Goal: Task Accomplishment & Management: Manage account settings

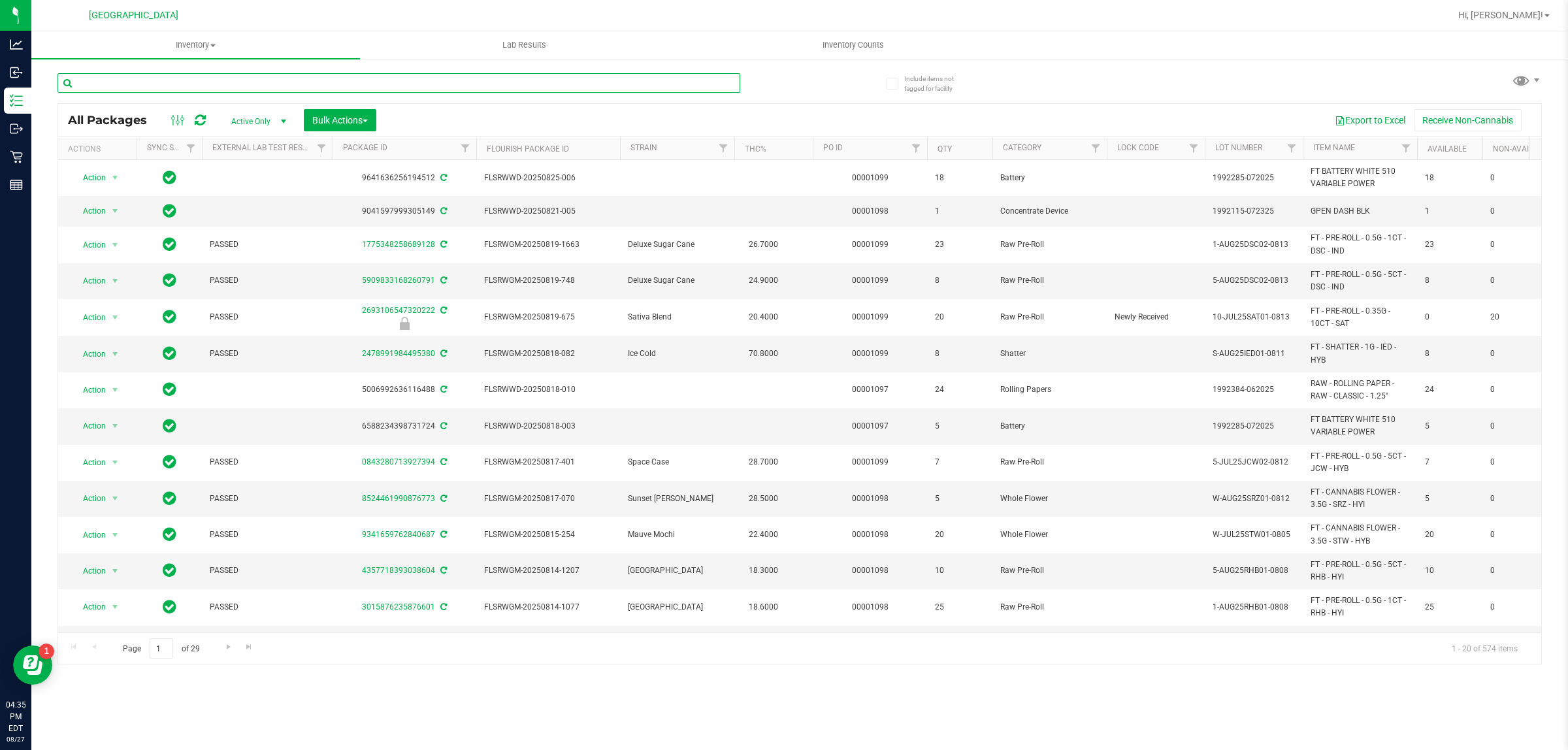
click at [191, 85] on input "text" at bounding box center [399, 83] width 683 height 20
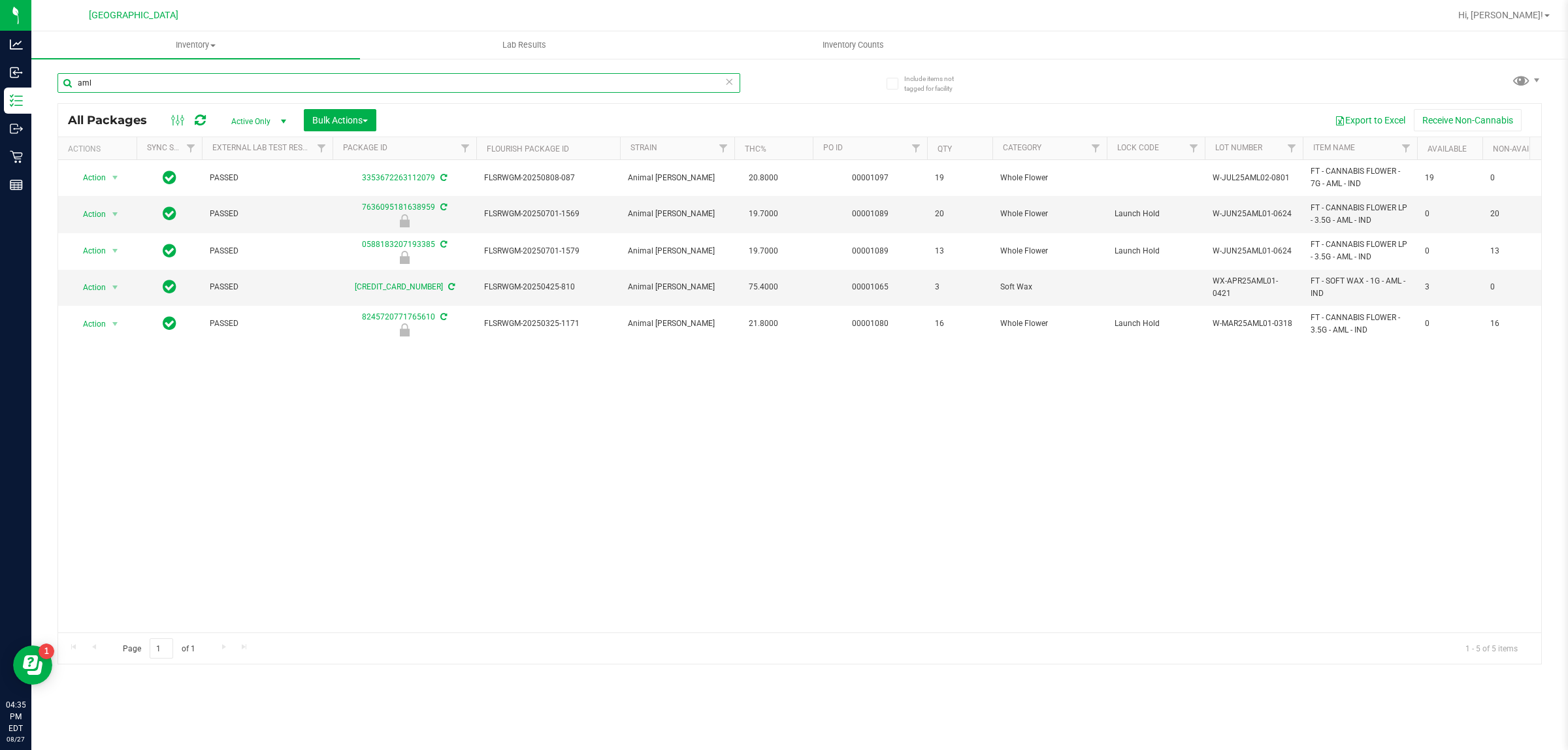
type input "aml"
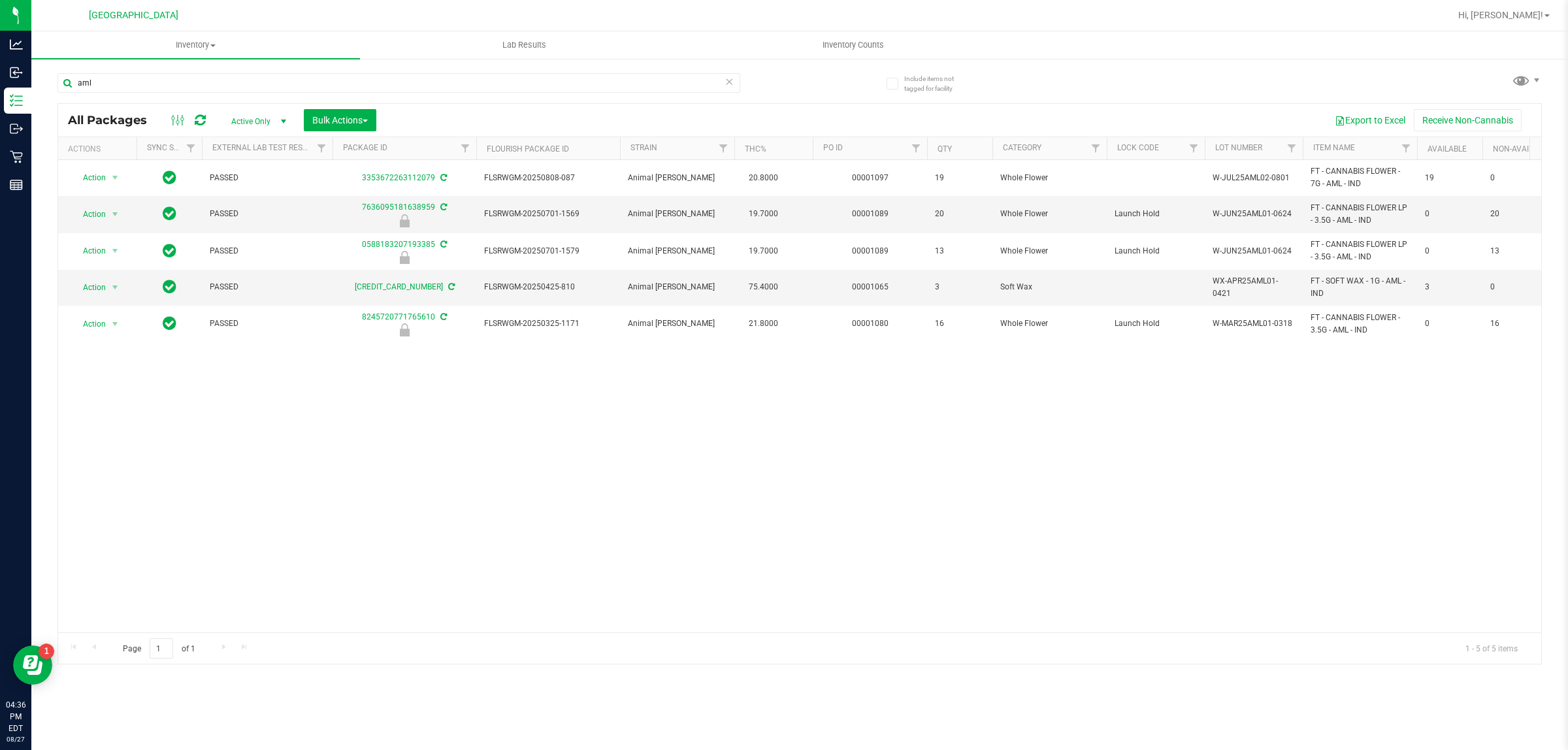
click at [732, 76] on icon at bounding box center [729, 81] width 9 height 16
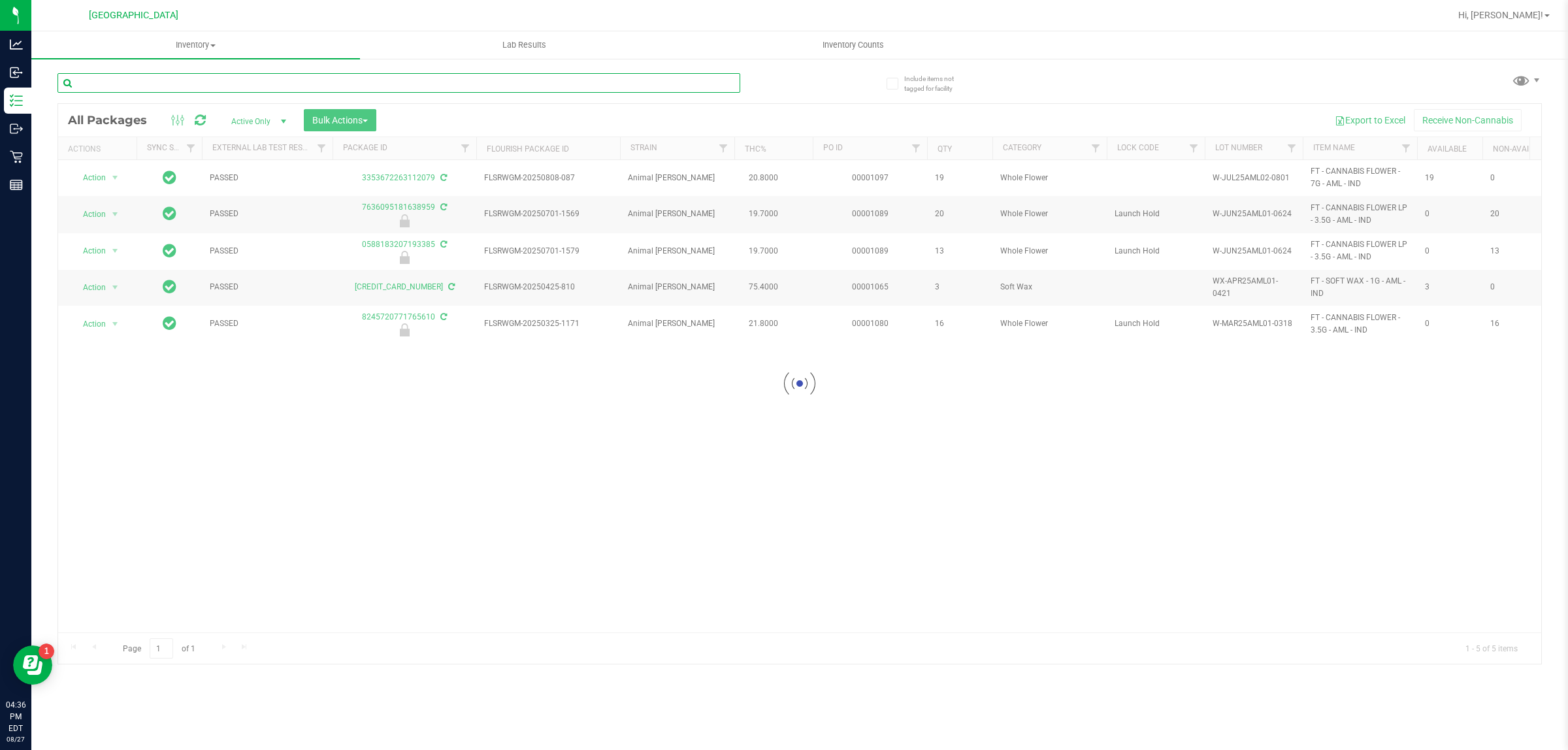
click at [557, 83] on input "text" at bounding box center [399, 83] width 683 height 20
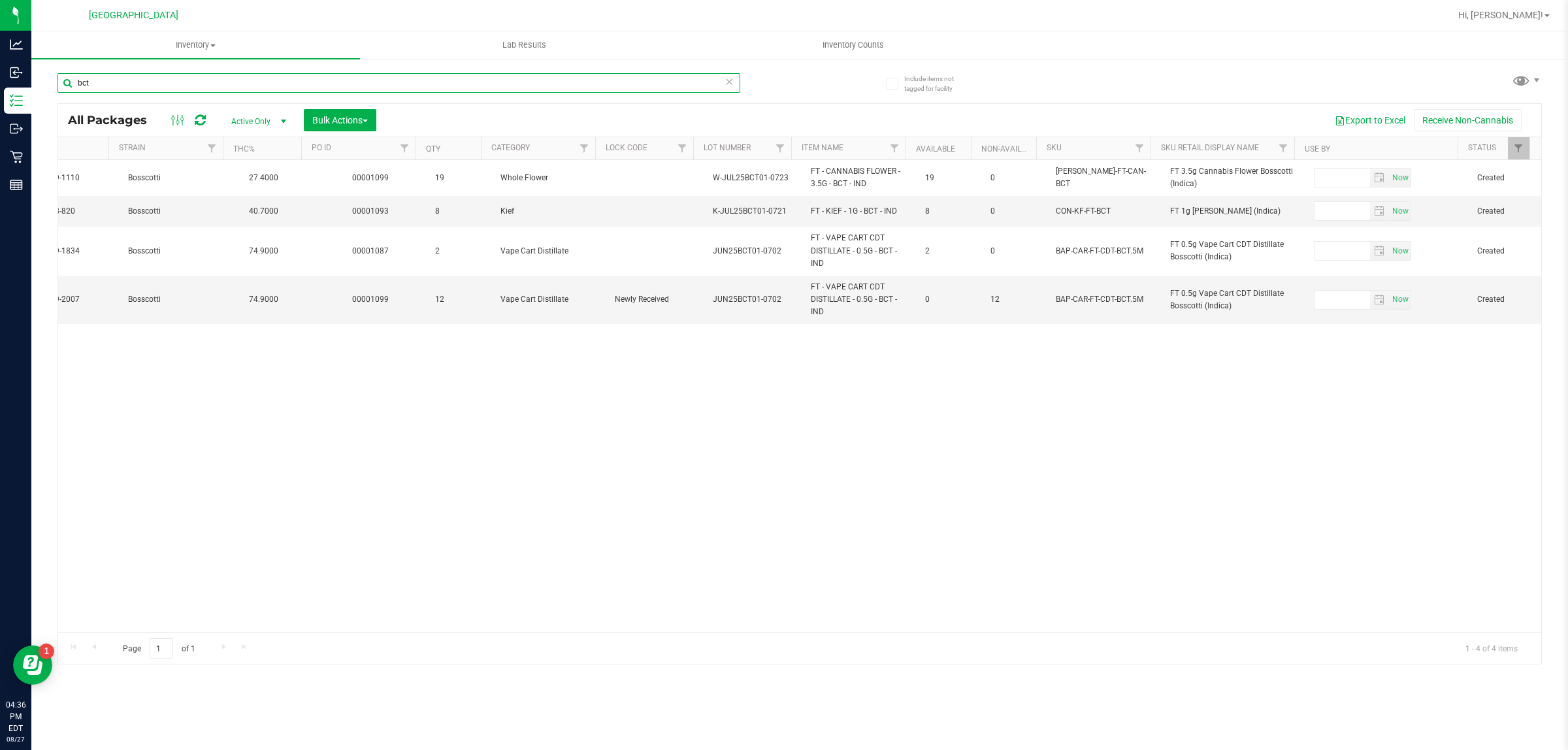
type input "bct"
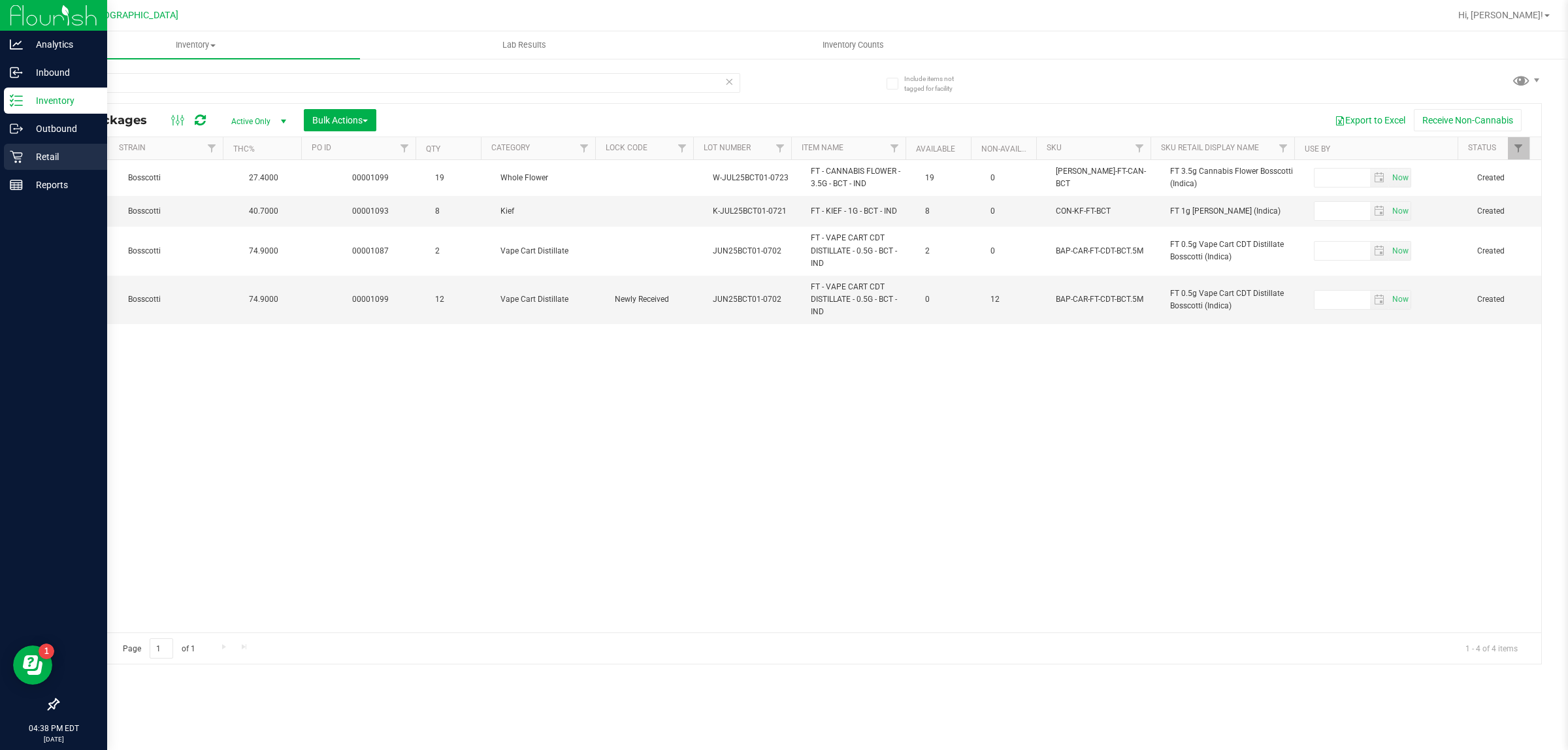
click at [13, 160] on icon at bounding box center [16, 157] width 13 height 13
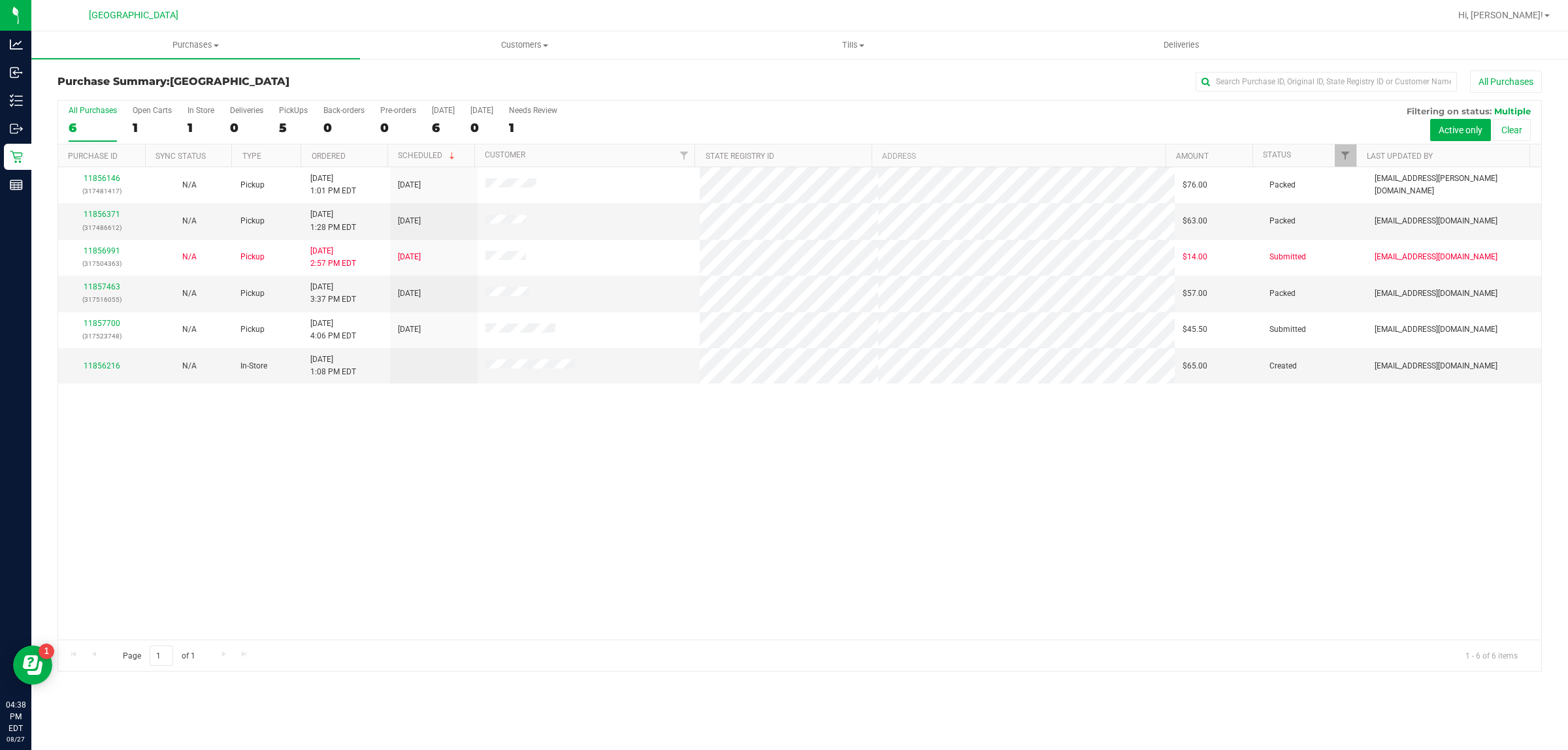
click at [454, 510] on div "11856146 (317481417) N/A Pickup [DATE] 1:01 PM EDT 8/27/2025 $76.00 Packed [EMA…" at bounding box center [800, 403] width 1483 height 472
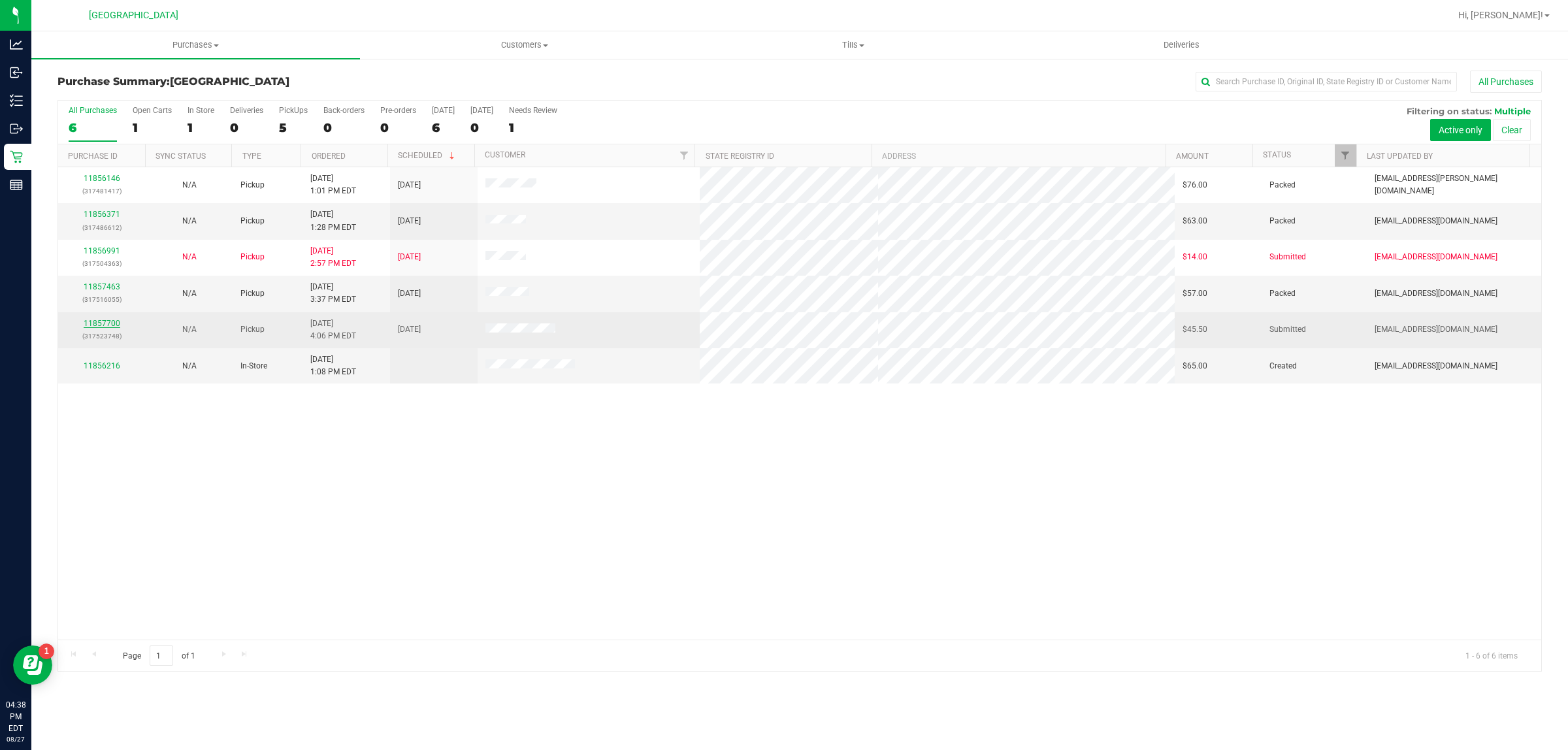
click at [92, 325] on link "11857700" at bounding box center [102, 323] width 37 height 9
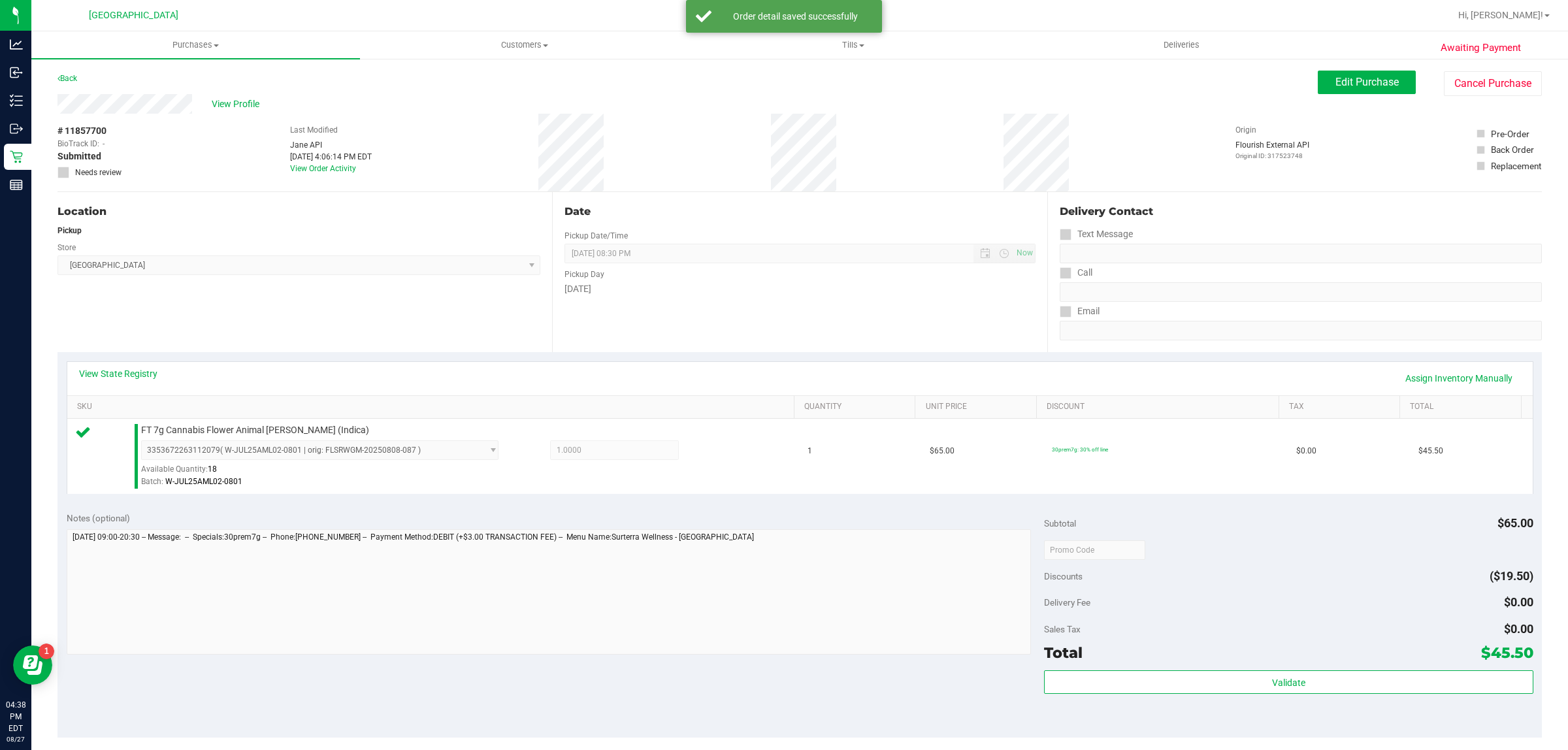
click at [1361, 651] on div "Total $45.50" at bounding box center [1289, 652] width 489 height 23
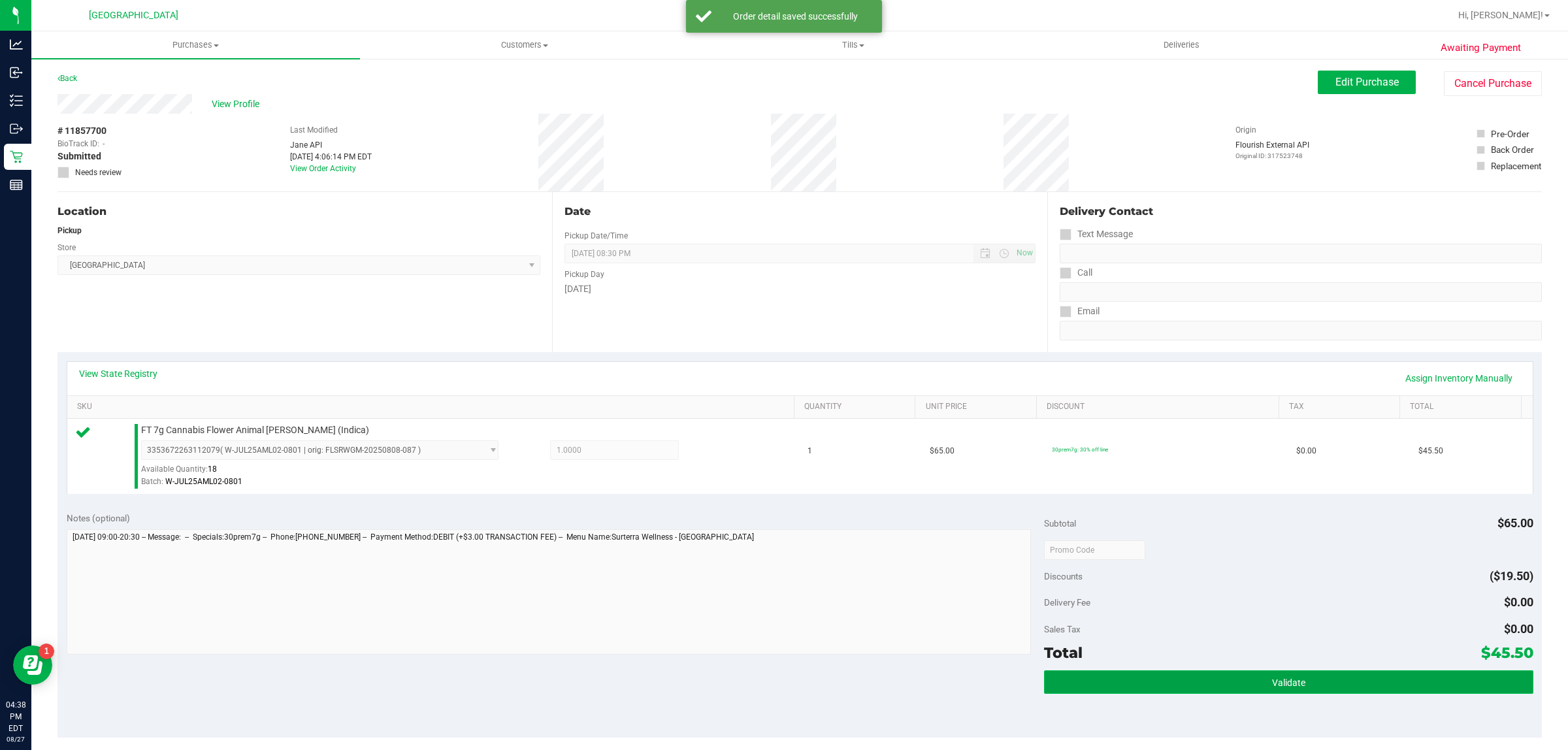
click at [1351, 684] on button "Validate" at bounding box center [1289, 682] width 489 height 23
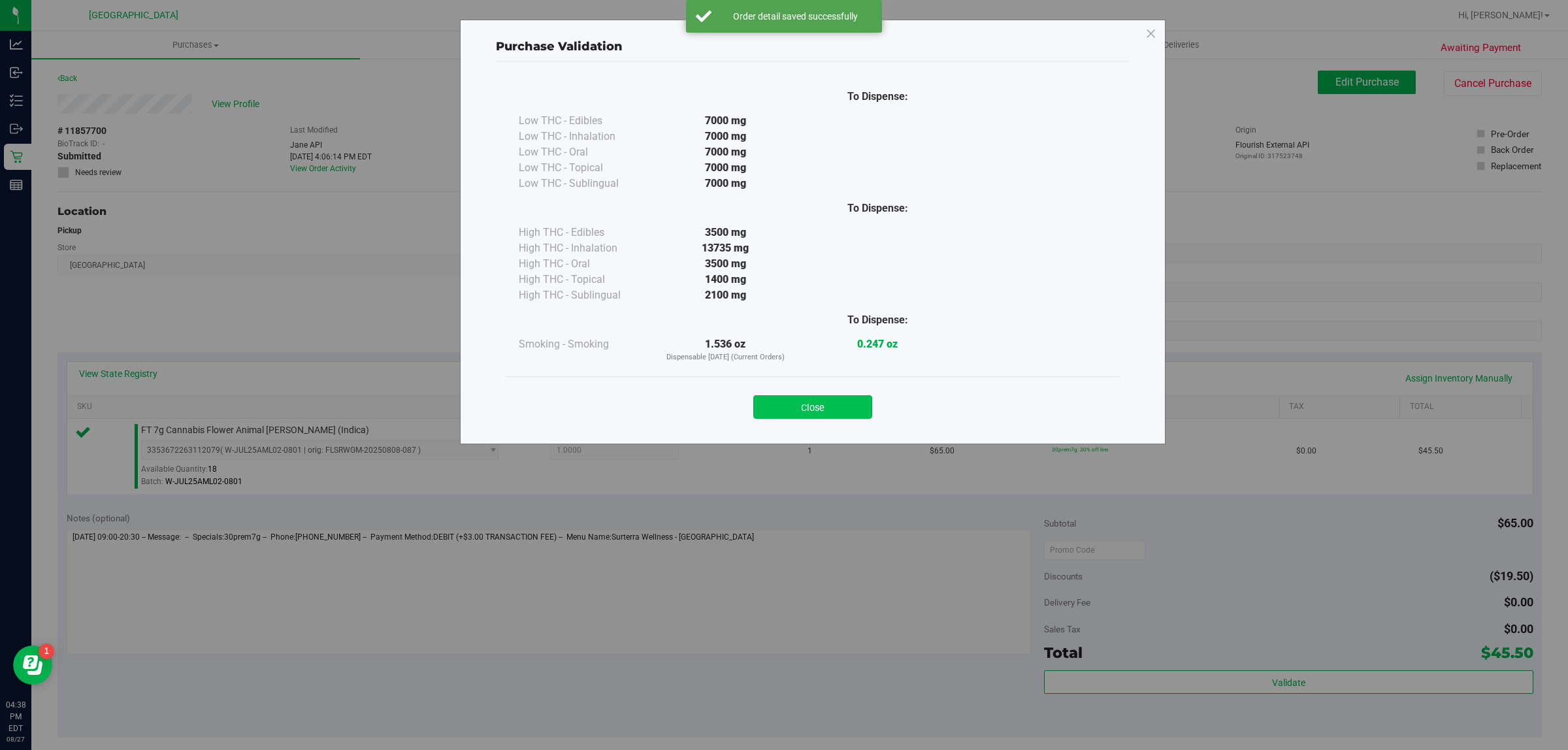
click at [845, 409] on button "Close" at bounding box center [813, 406] width 119 height 23
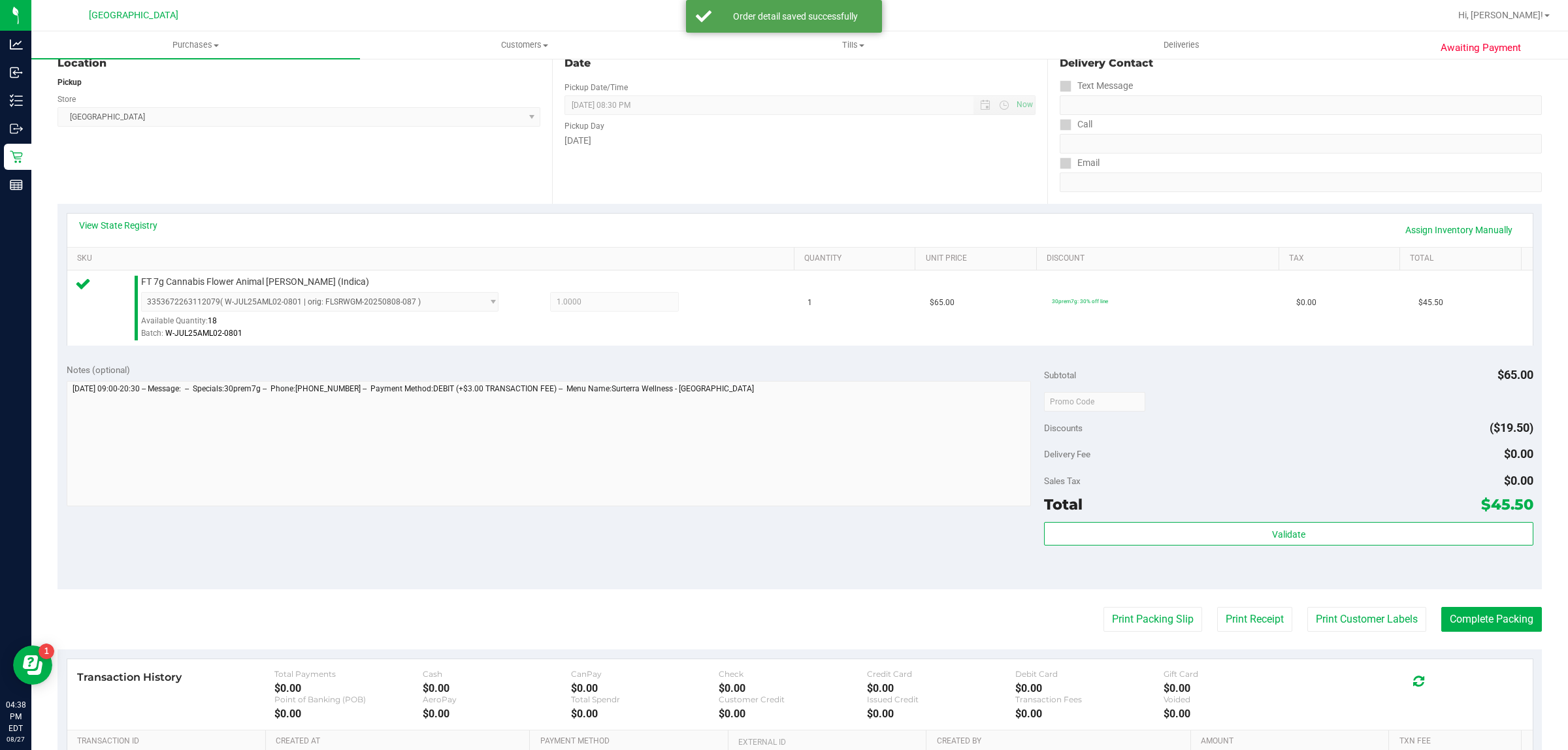
scroll to position [221, 0]
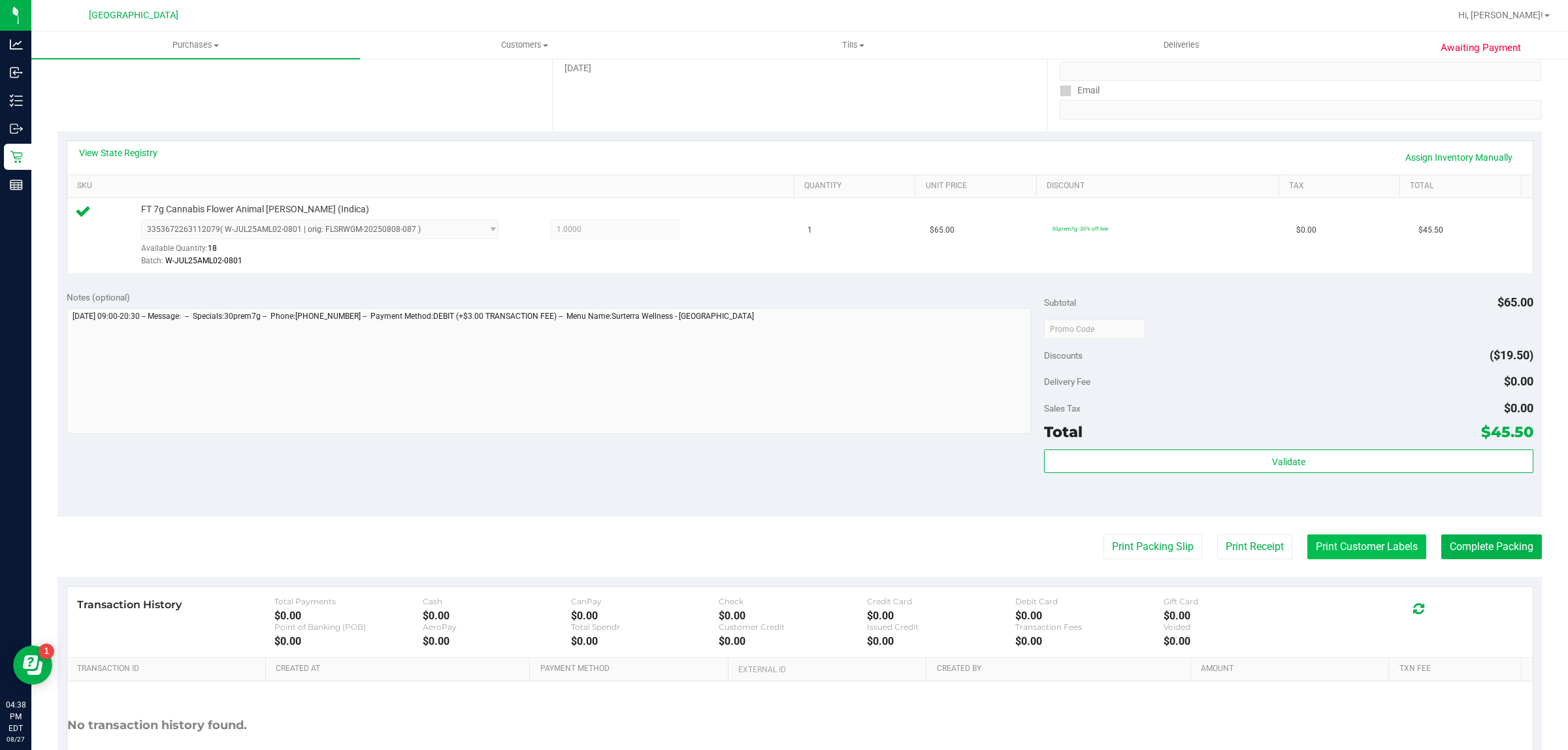
click at [1363, 546] on button "Print Customer Labels" at bounding box center [1367, 546] width 119 height 25
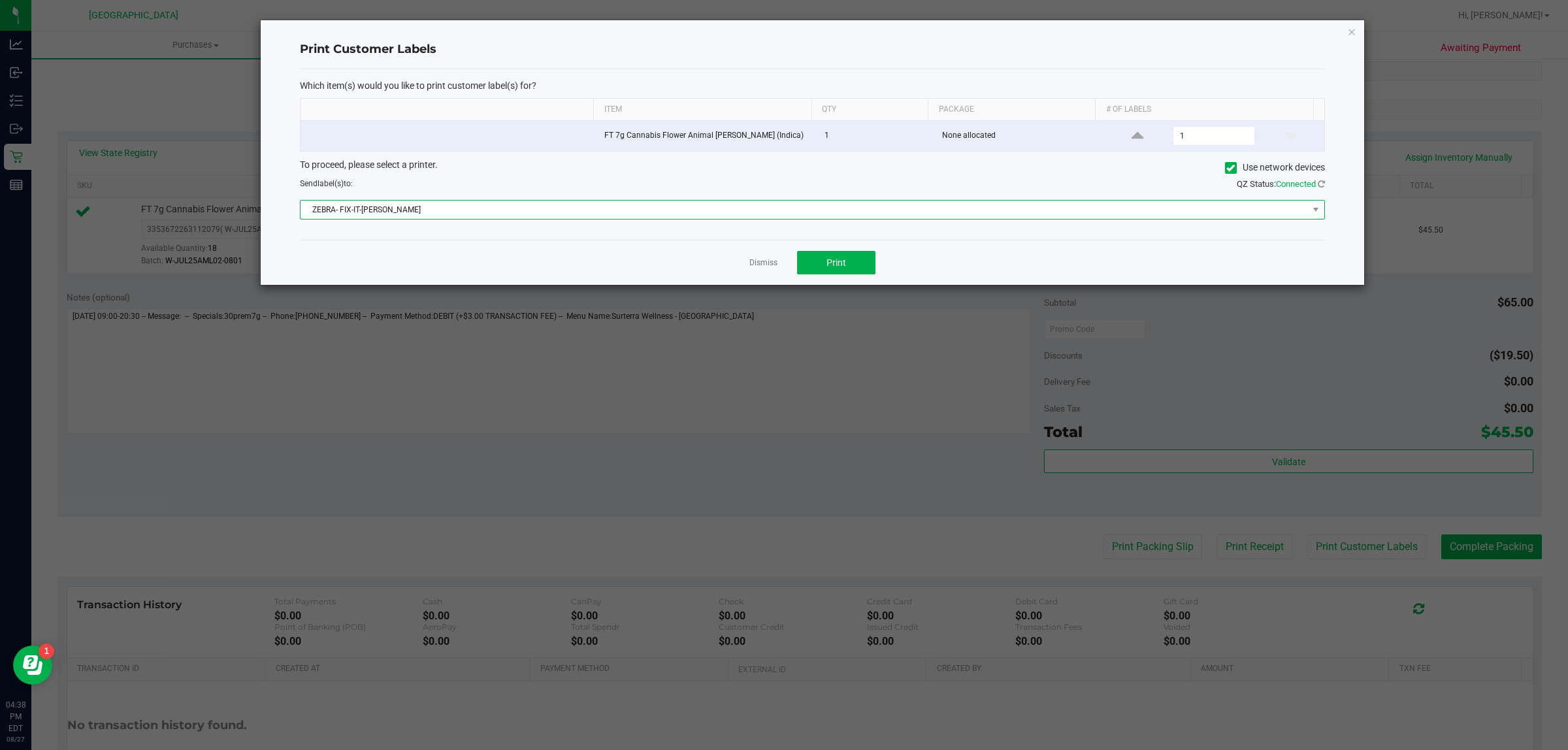
click at [1272, 216] on span "ZEBRA- FIX-IT-[PERSON_NAME]" at bounding box center [804, 210] width 1008 height 18
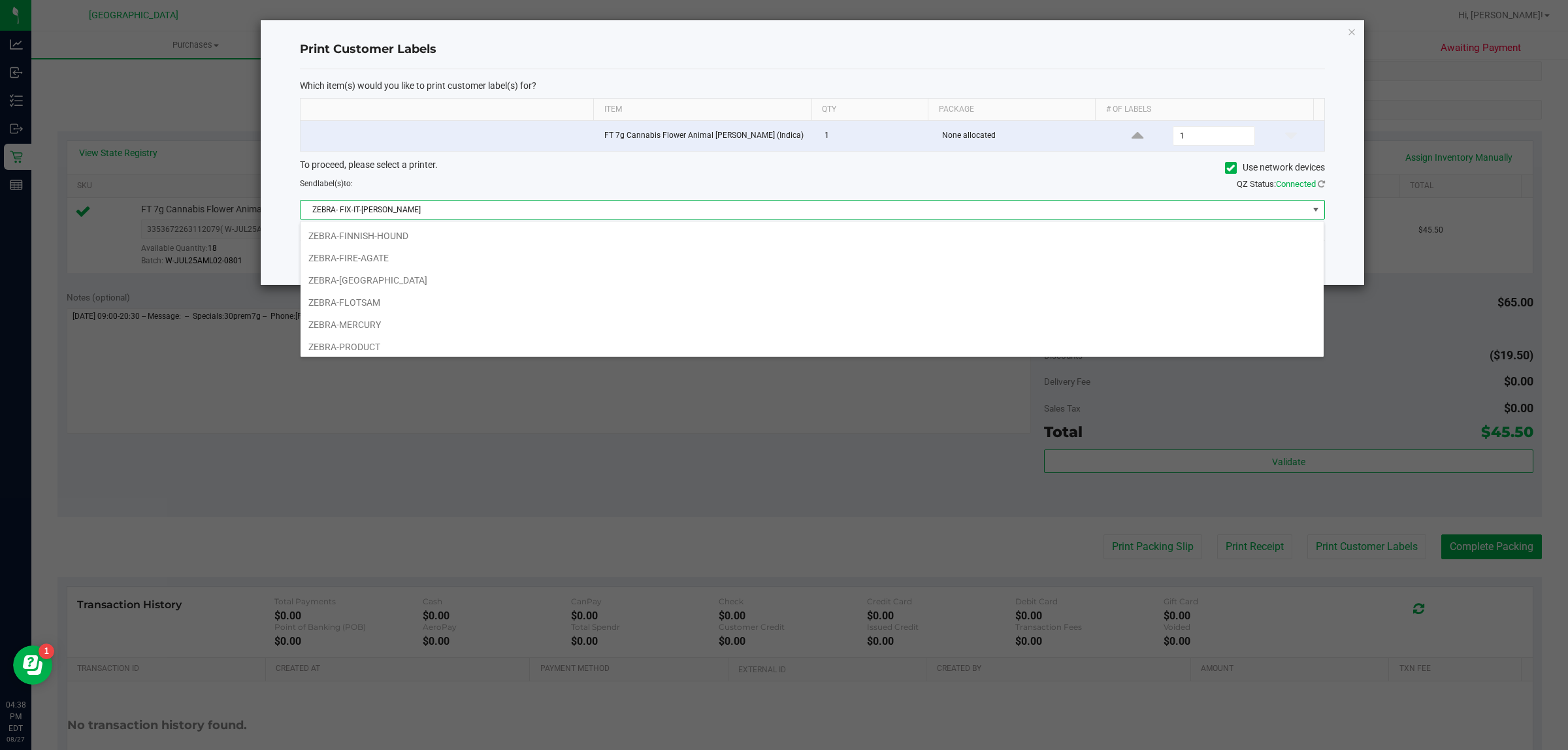
scroll to position [90, 0]
click at [414, 284] on li "ZEBRA-[GEOGRAPHIC_DATA]" at bounding box center [812, 278] width 1023 height 22
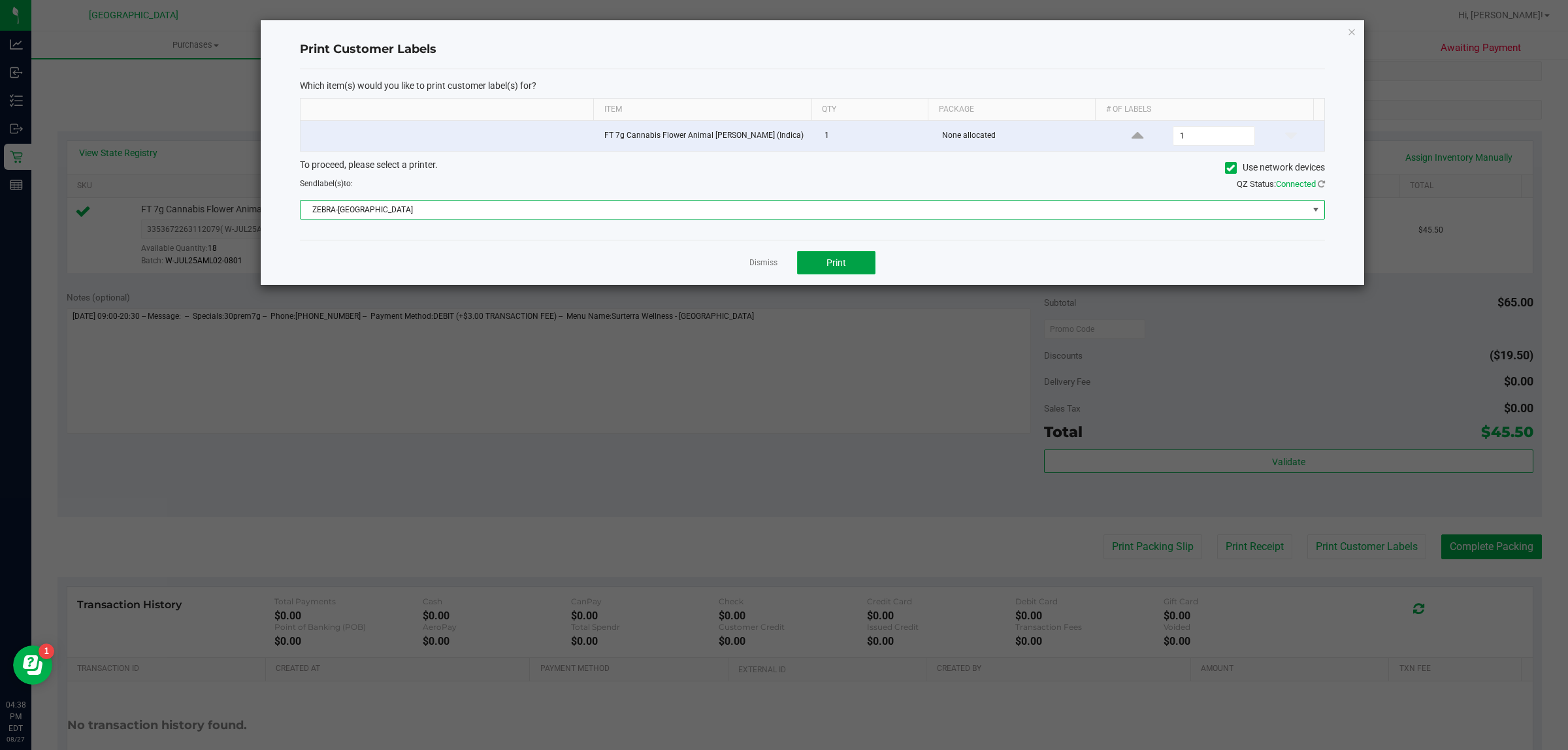
click at [863, 257] on button "Print" at bounding box center [836, 262] width 78 height 23
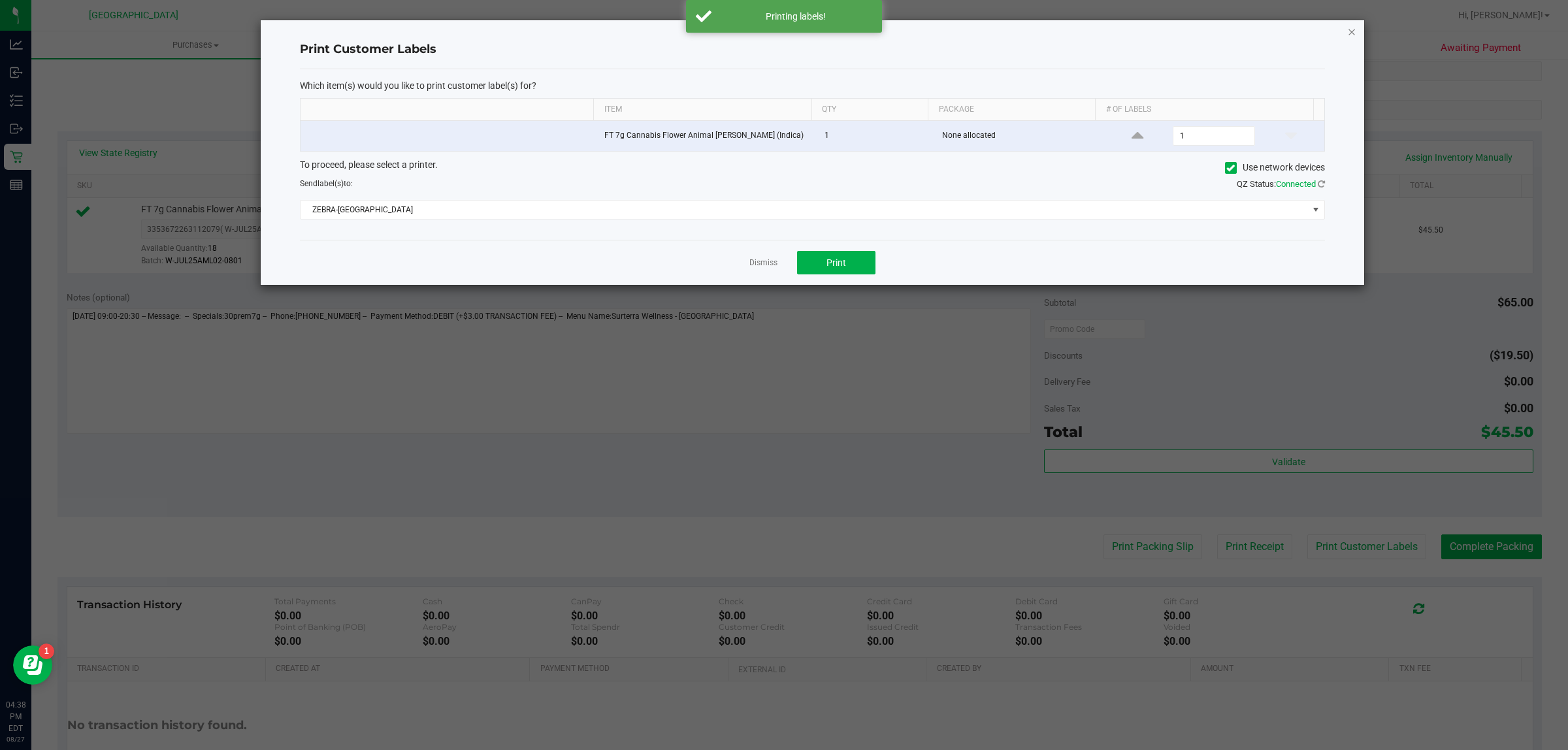
click at [1351, 31] on icon "button" at bounding box center [1351, 31] width 9 height 16
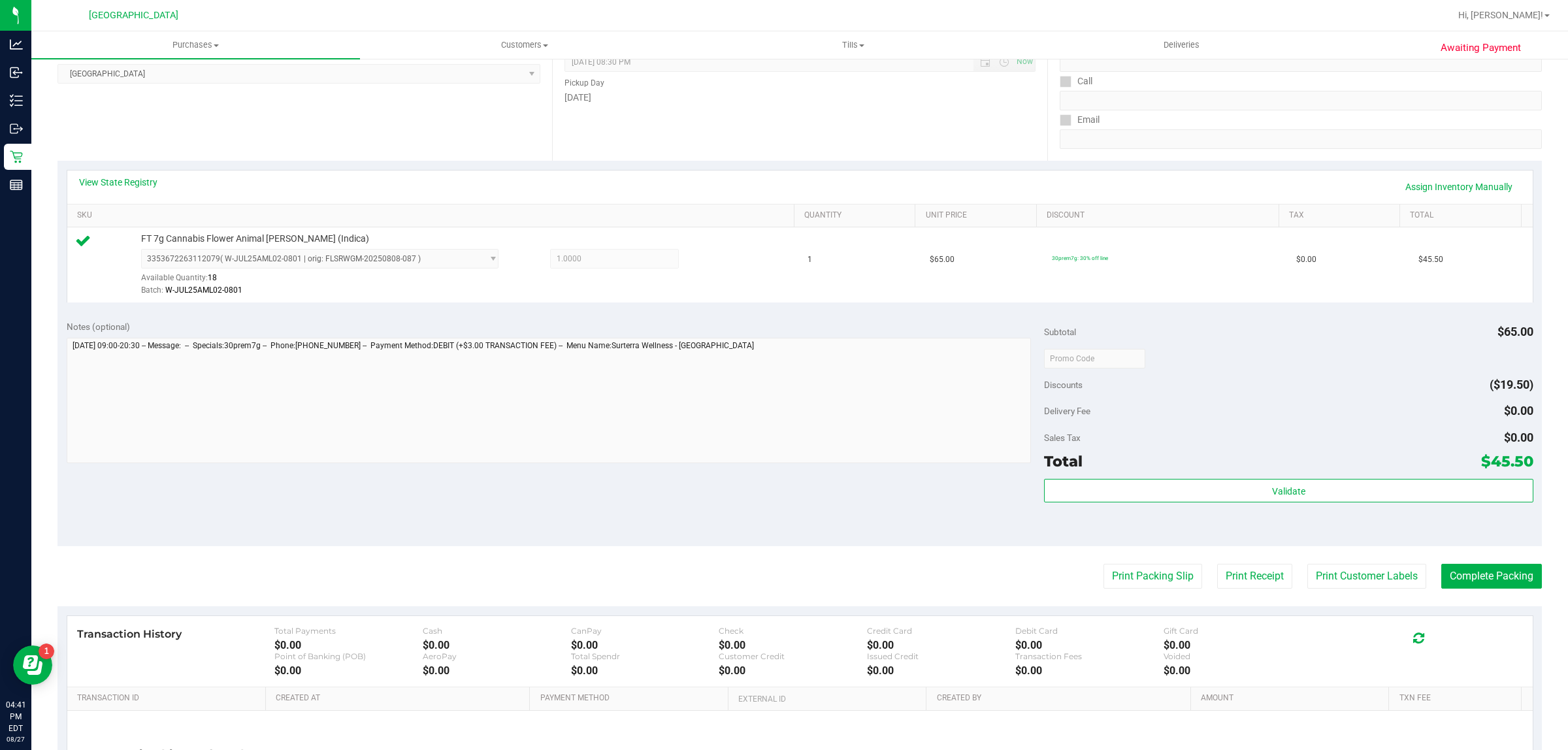
scroll to position [193, 0]
click at [1516, 583] on button "Complete Packing" at bounding box center [1492, 574] width 101 height 25
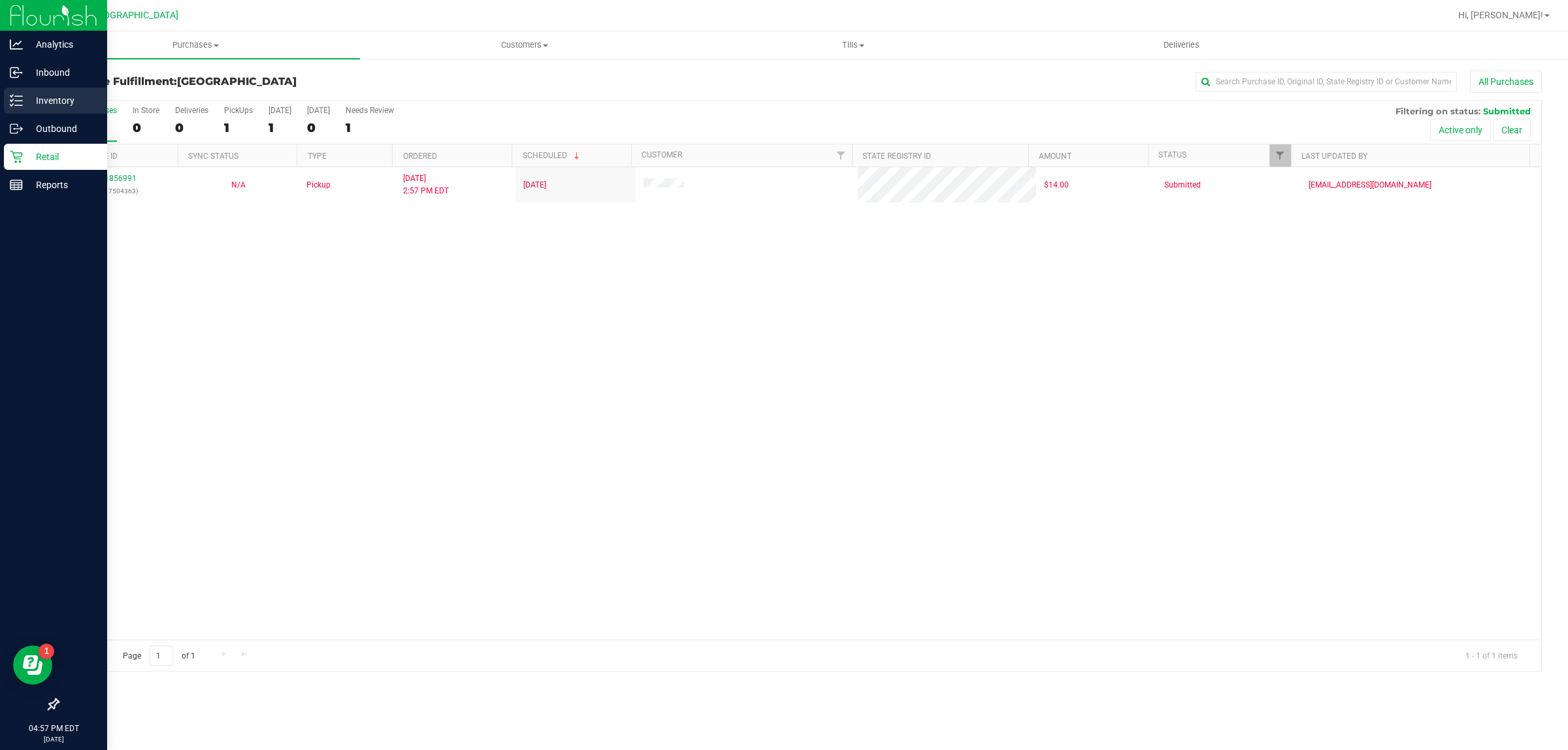
click at [18, 96] on line at bounding box center [18, 96] width 7 height 0
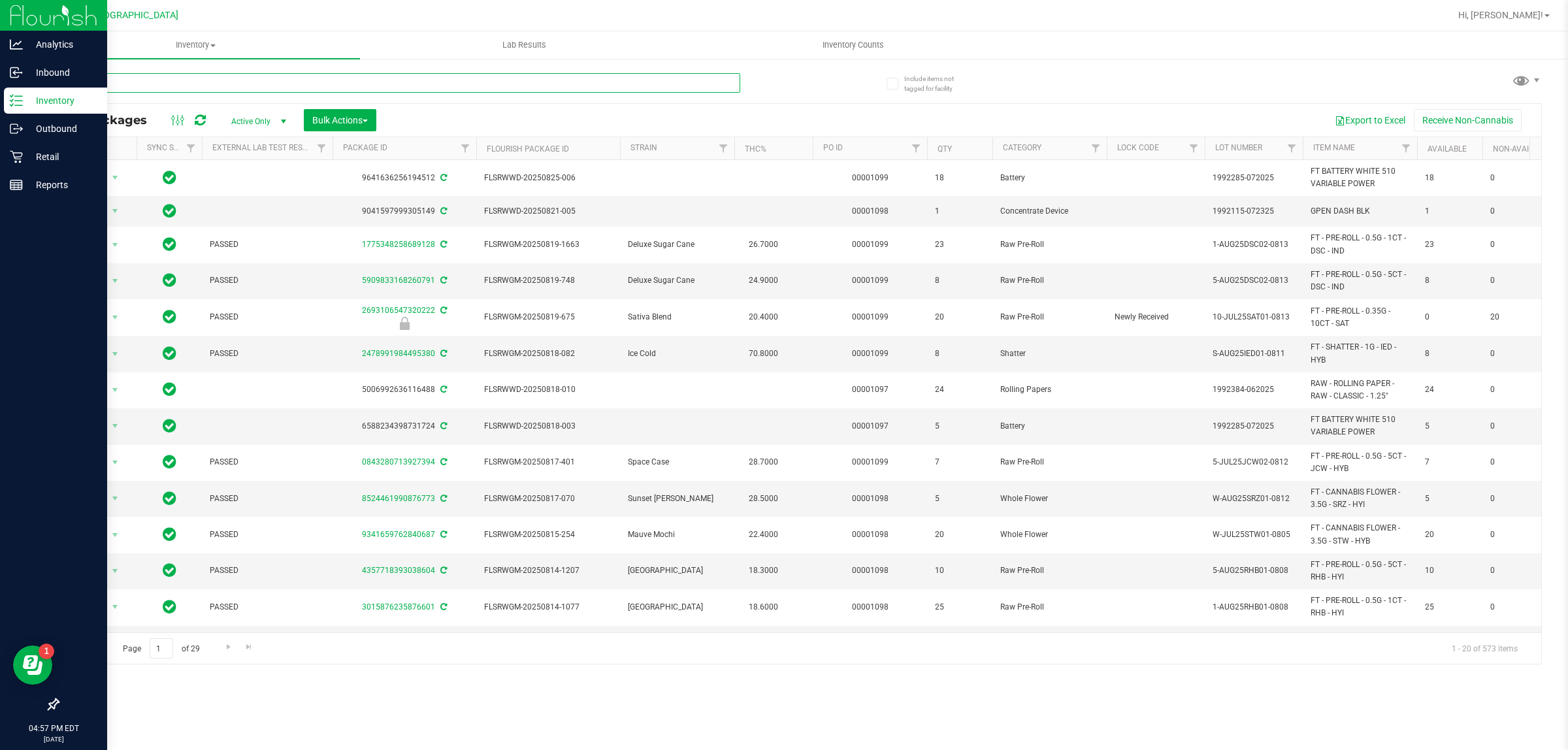
click at [170, 83] on input "text" at bounding box center [399, 83] width 683 height 20
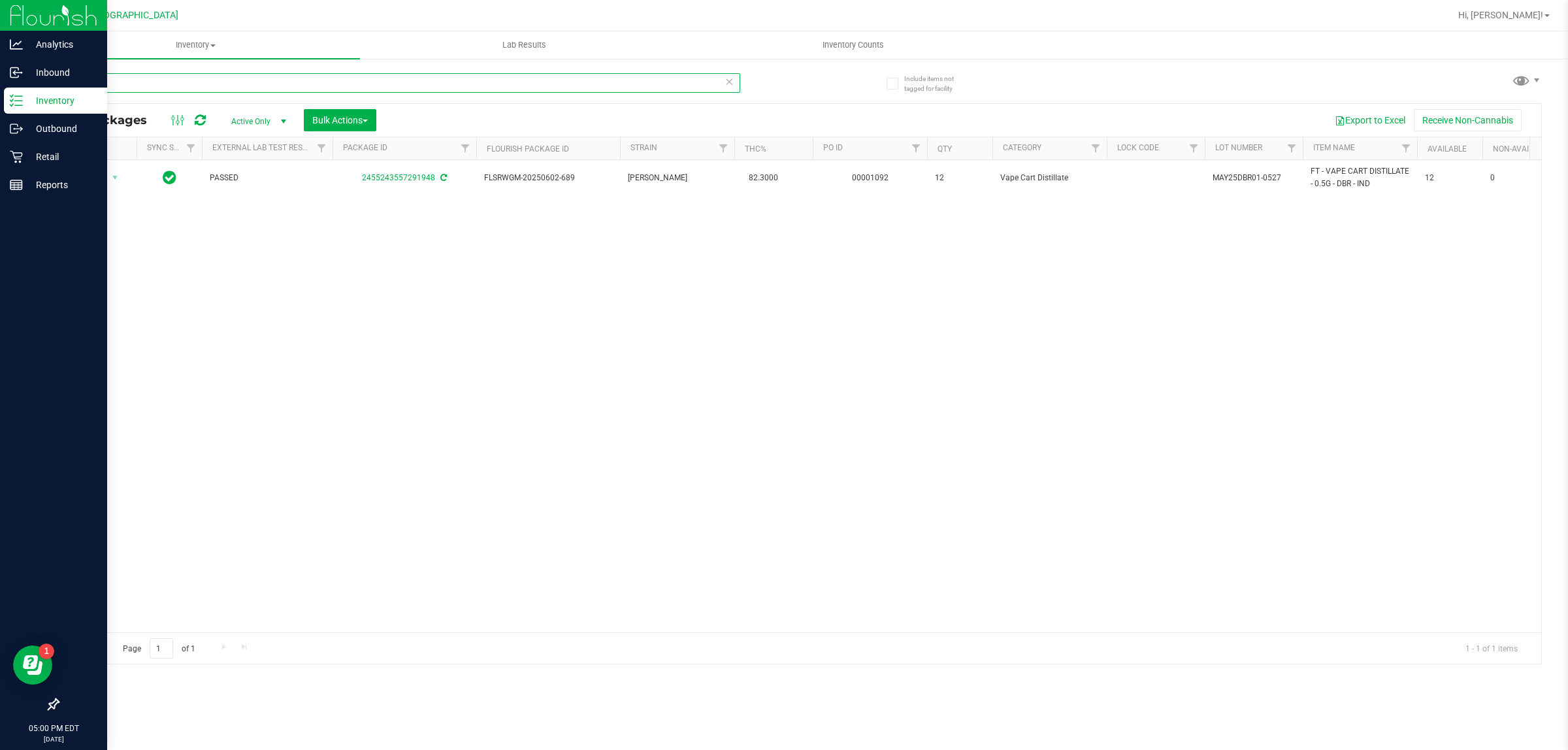
type input "d"
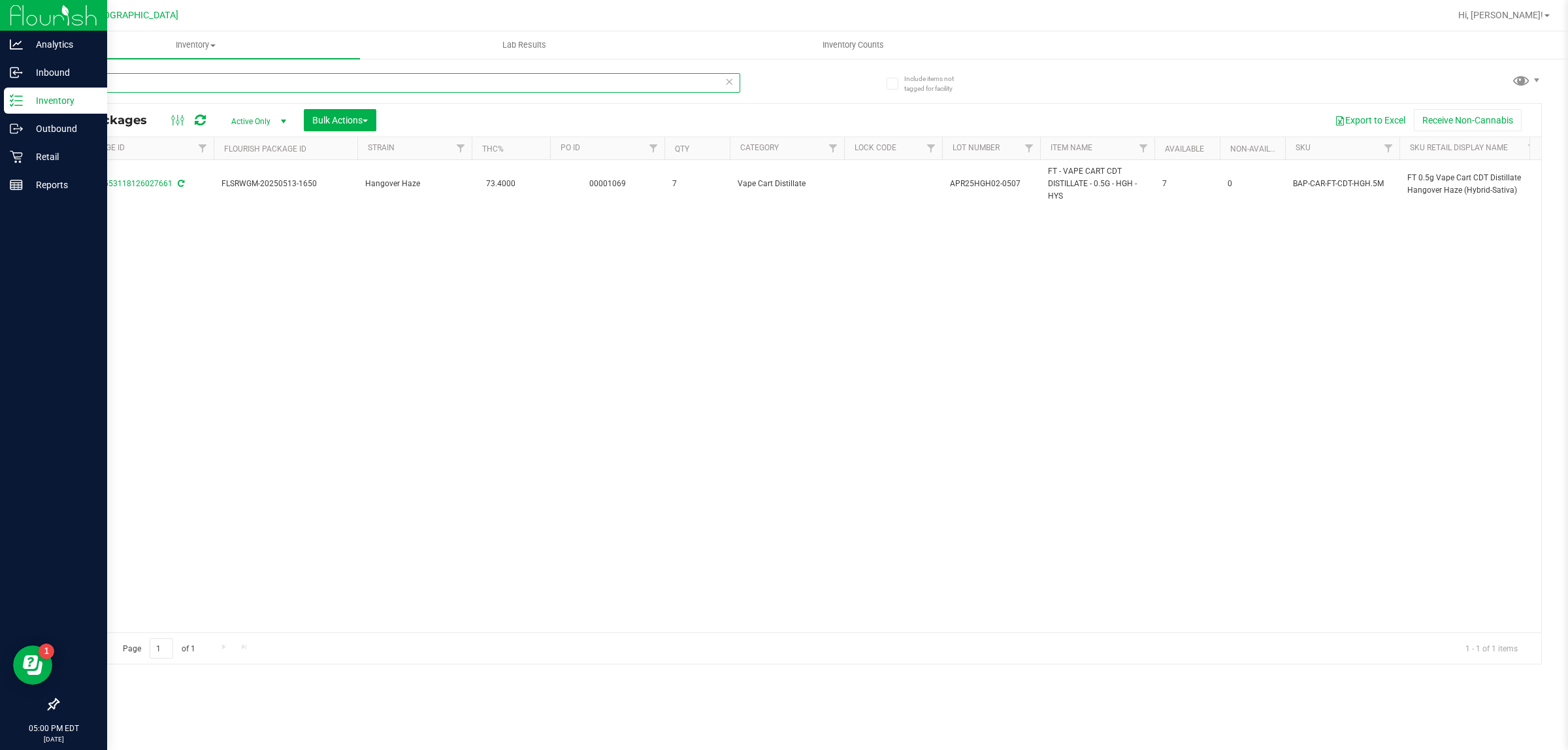
scroll to position [0, 263]
type input "hgh"
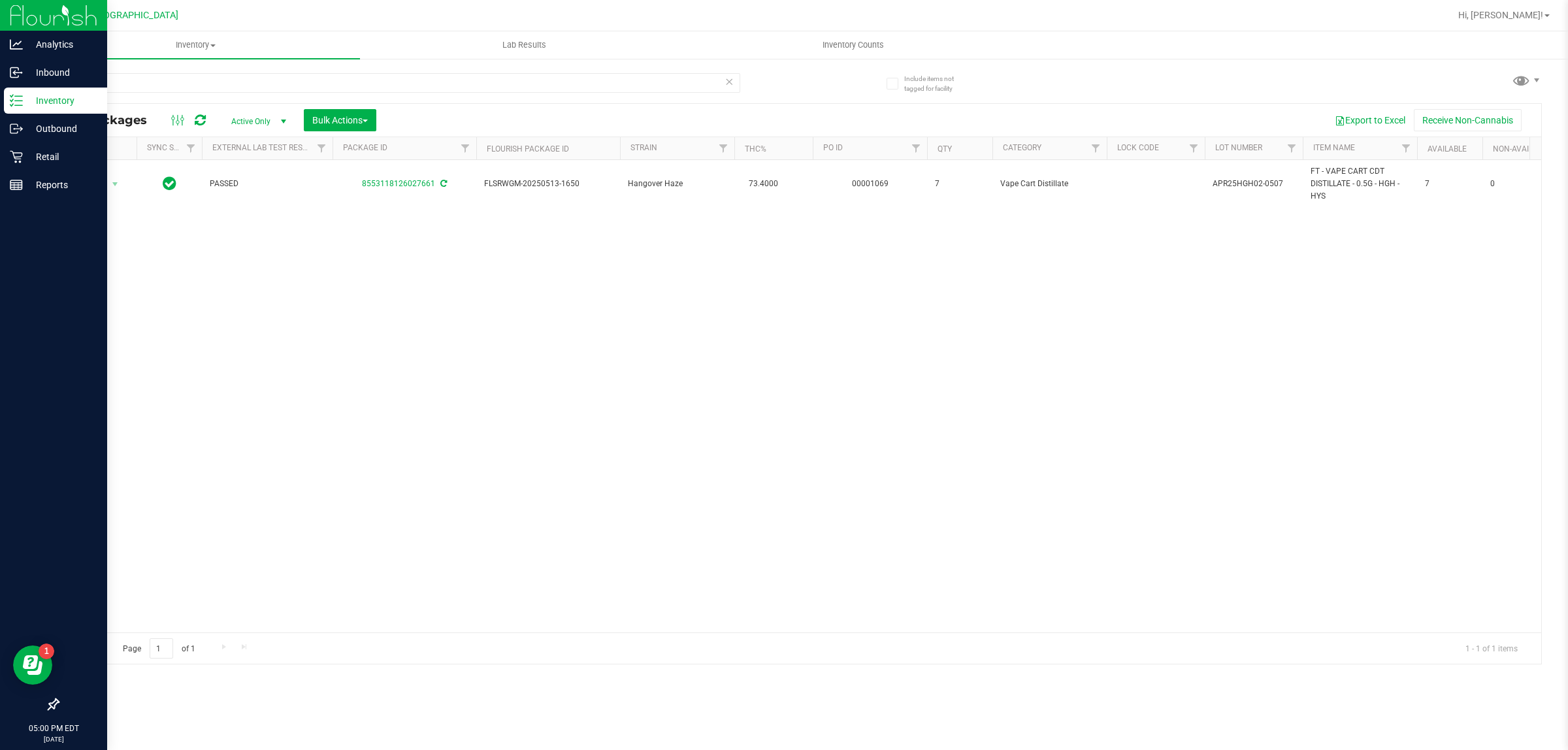
click at [733, 79] on icon at bounding box center [729, 81] width 9 height 16
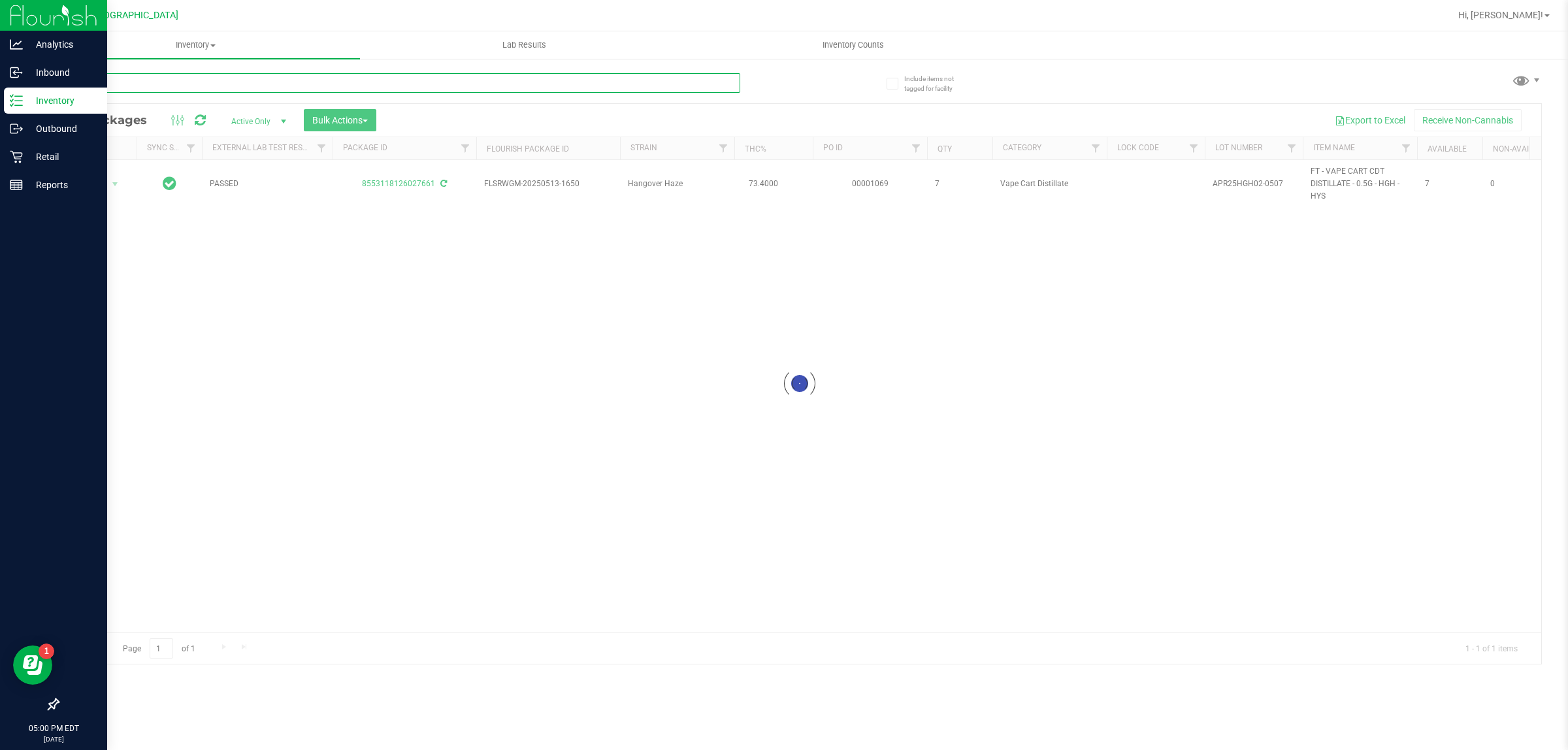
click at [608, 84] on input "text" at bounding box center [399, 83] width 683 height 20
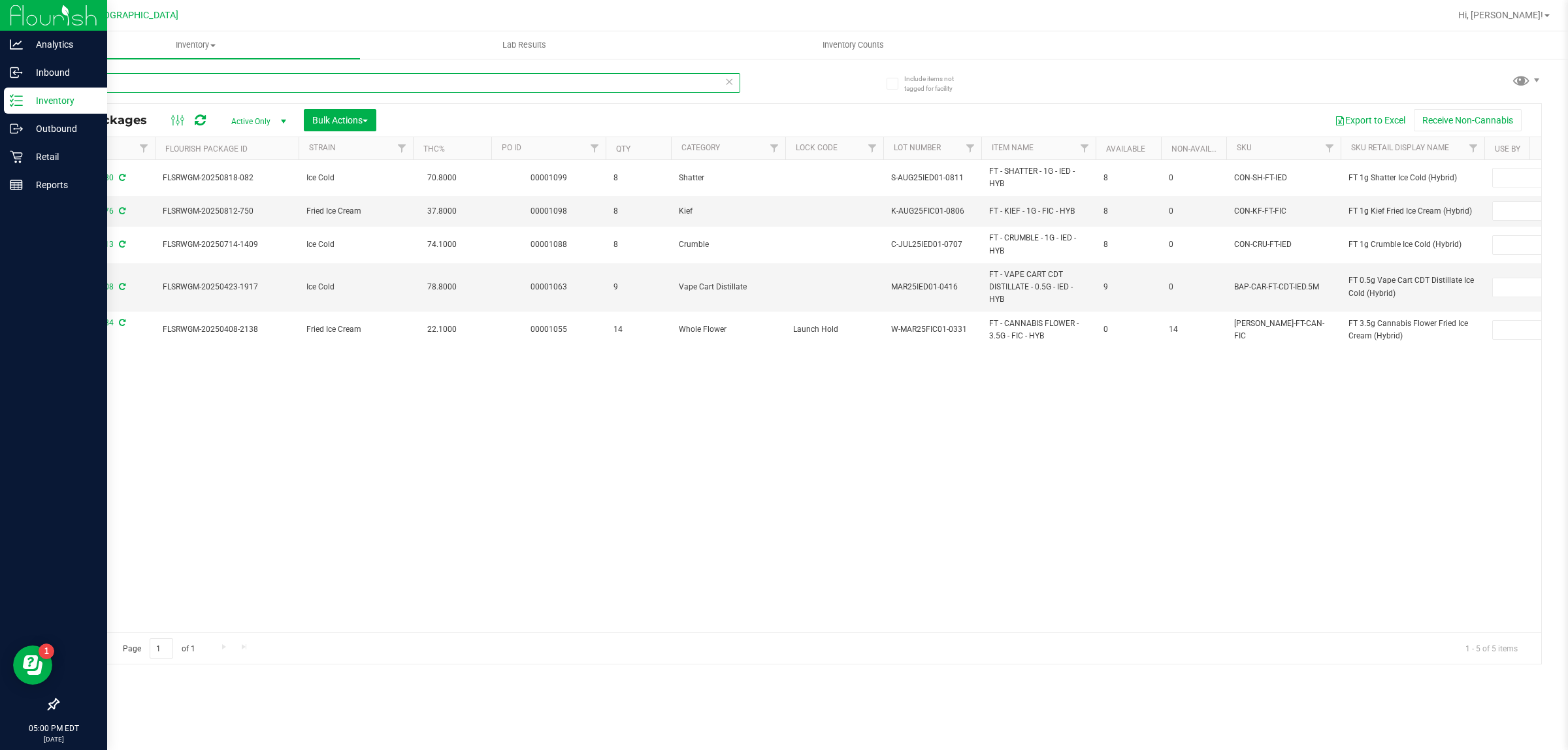
scroll to position [0, 512]
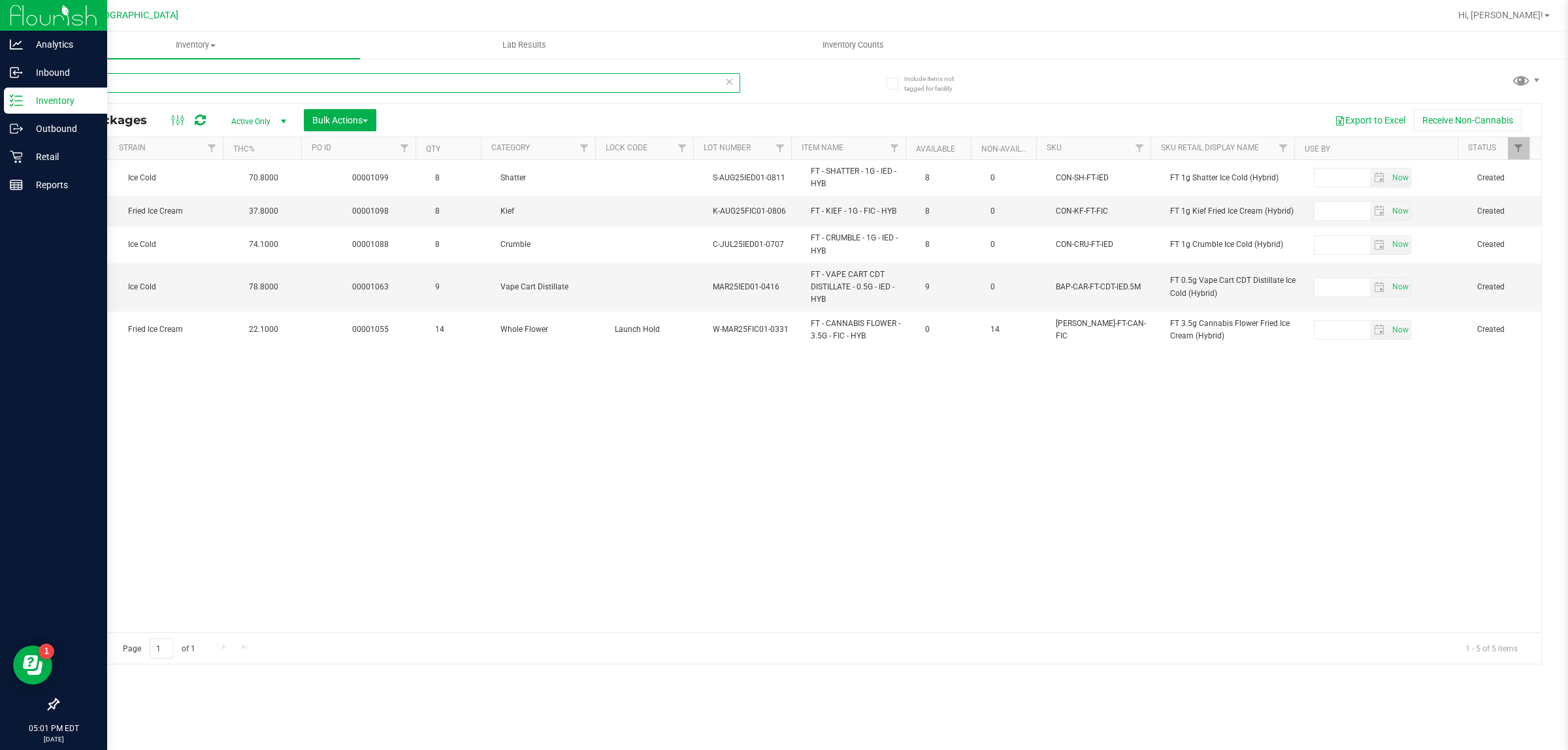
type input "i"
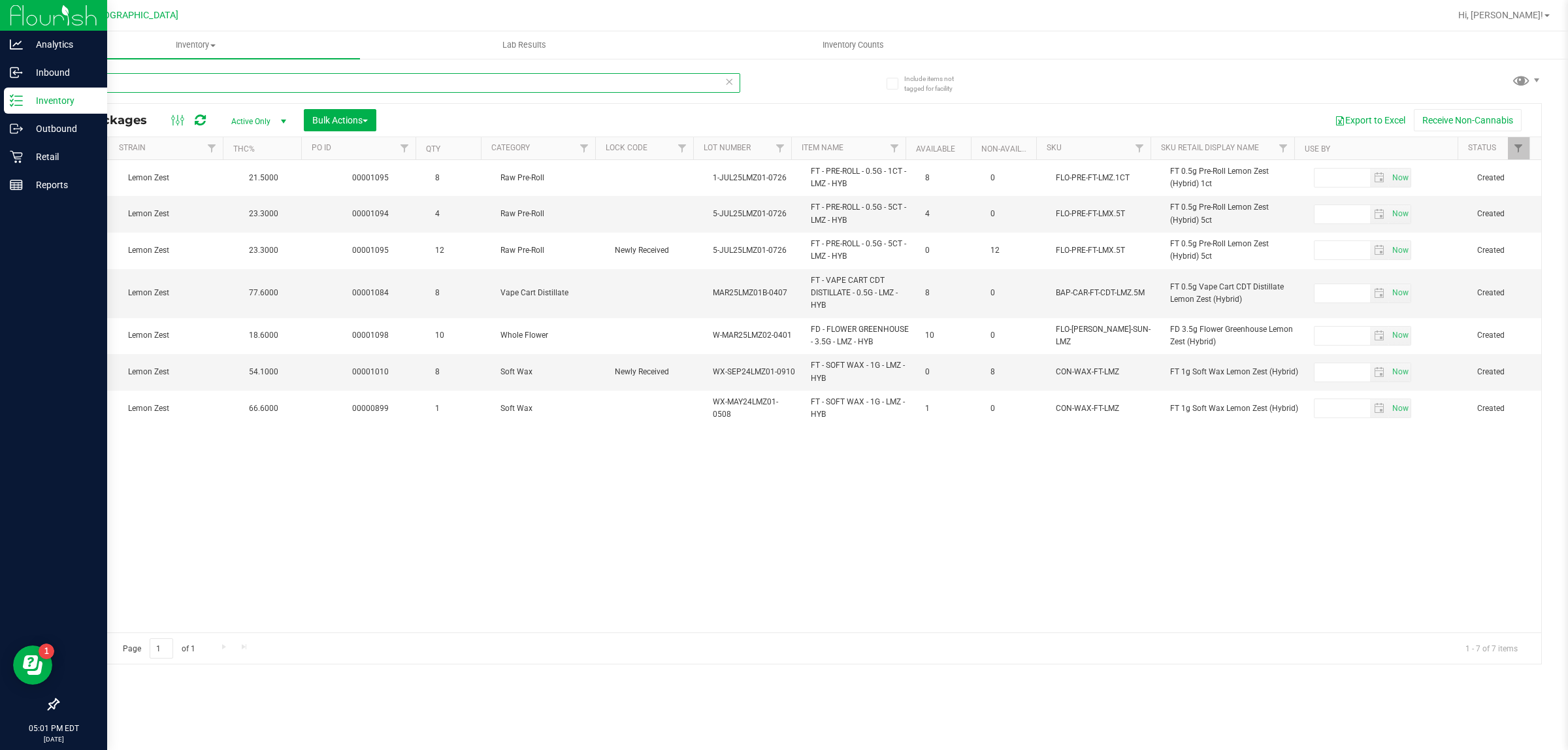
type input "l"
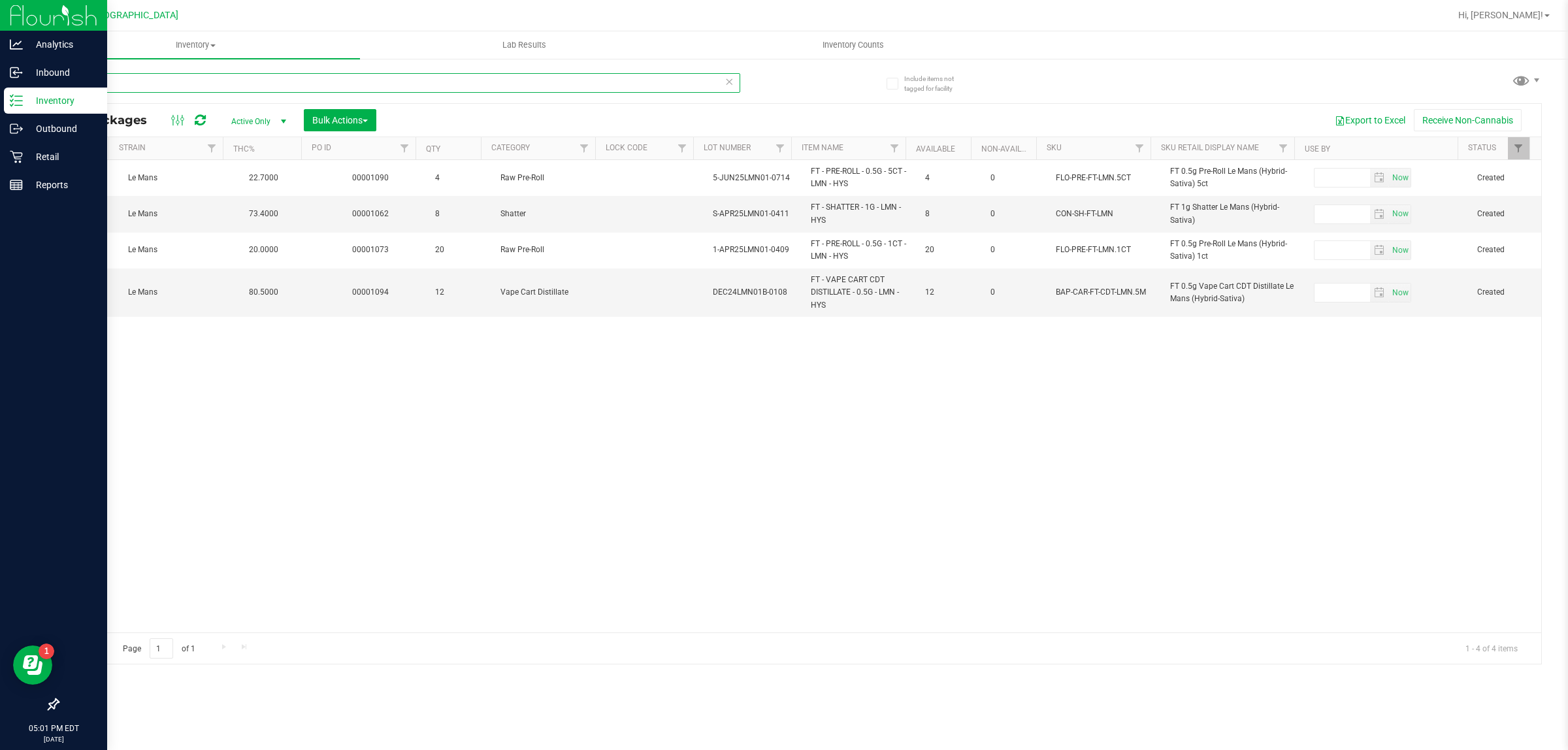
type input "l"
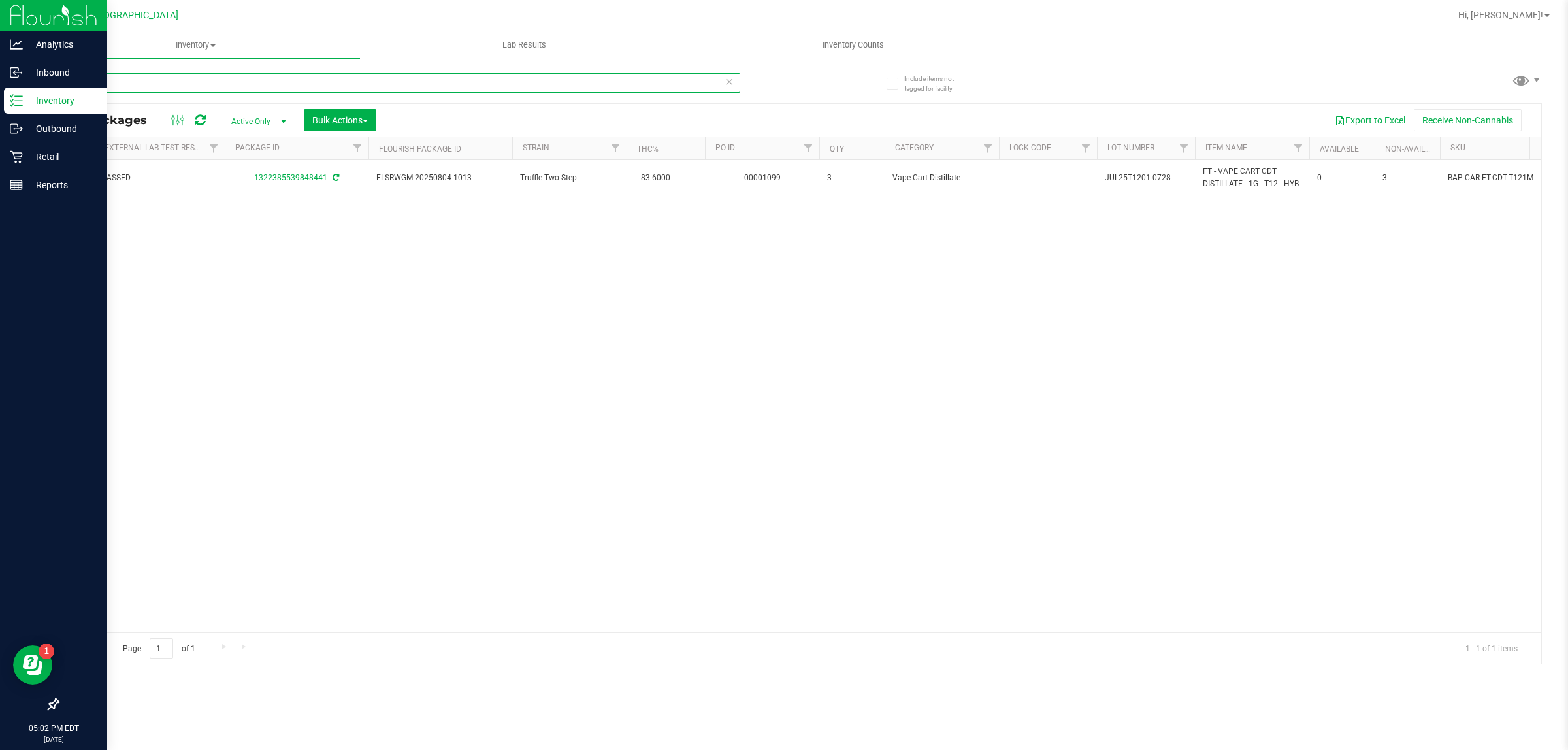
scroll to position [0, 89]
type input "t12"
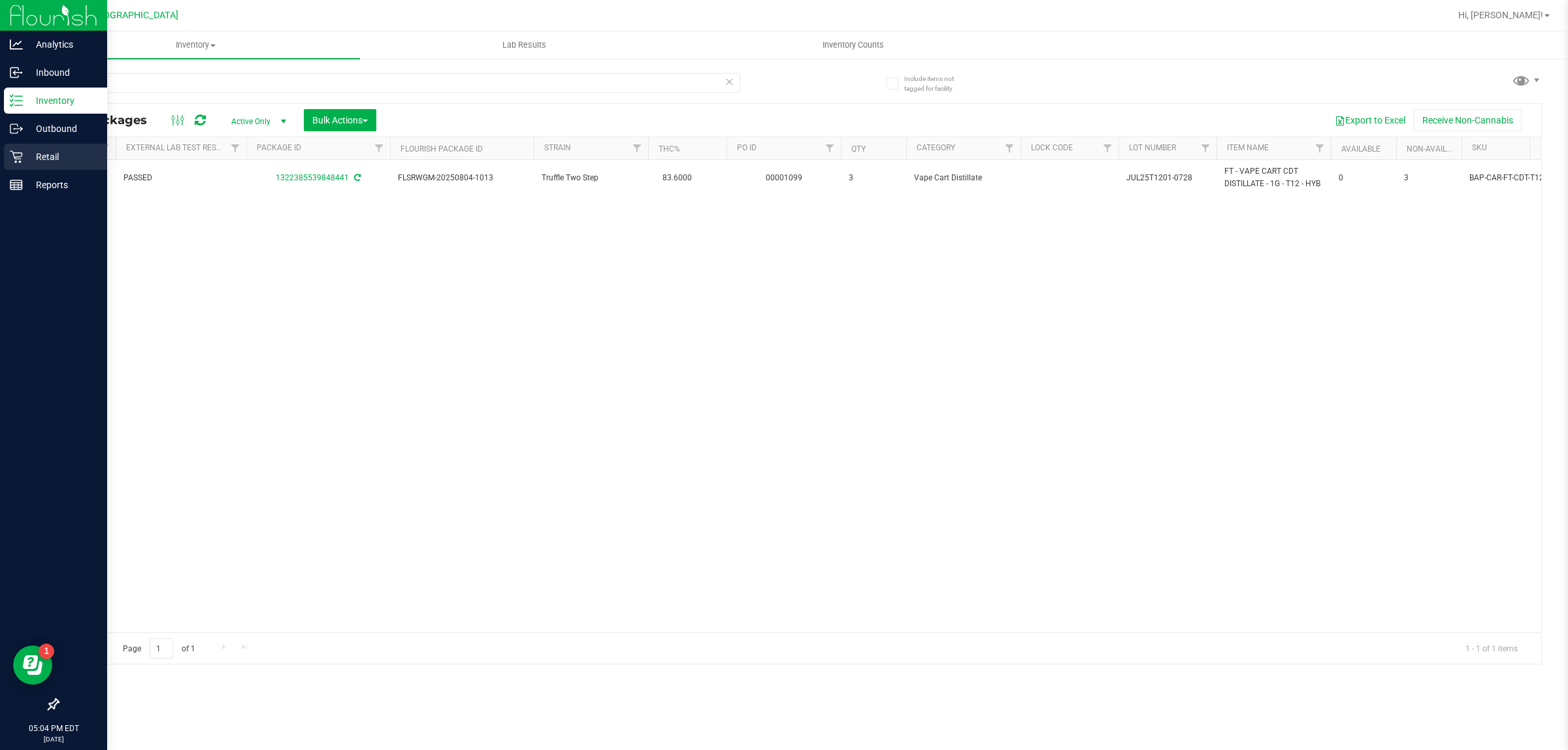
click at [16, 151] on icon at bounding box center [16, 157] width 13 height 13
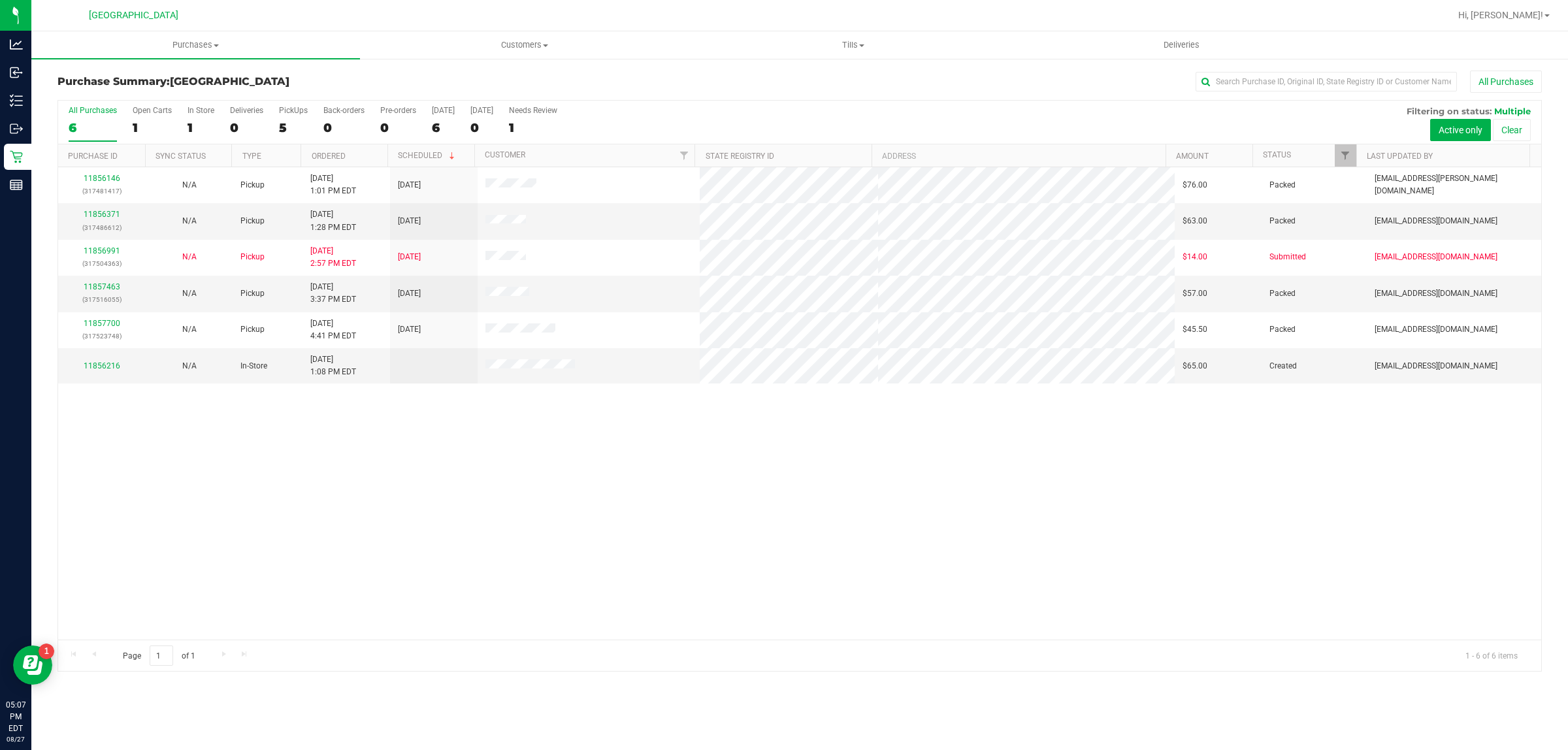
click at [31, 181] on div "Purchase Summary: [GEOGRAPHIC_DATA] WC All Purchases All Purchases 6 Open Carts…" at bounding box center [800, 370] width 1537 height 627
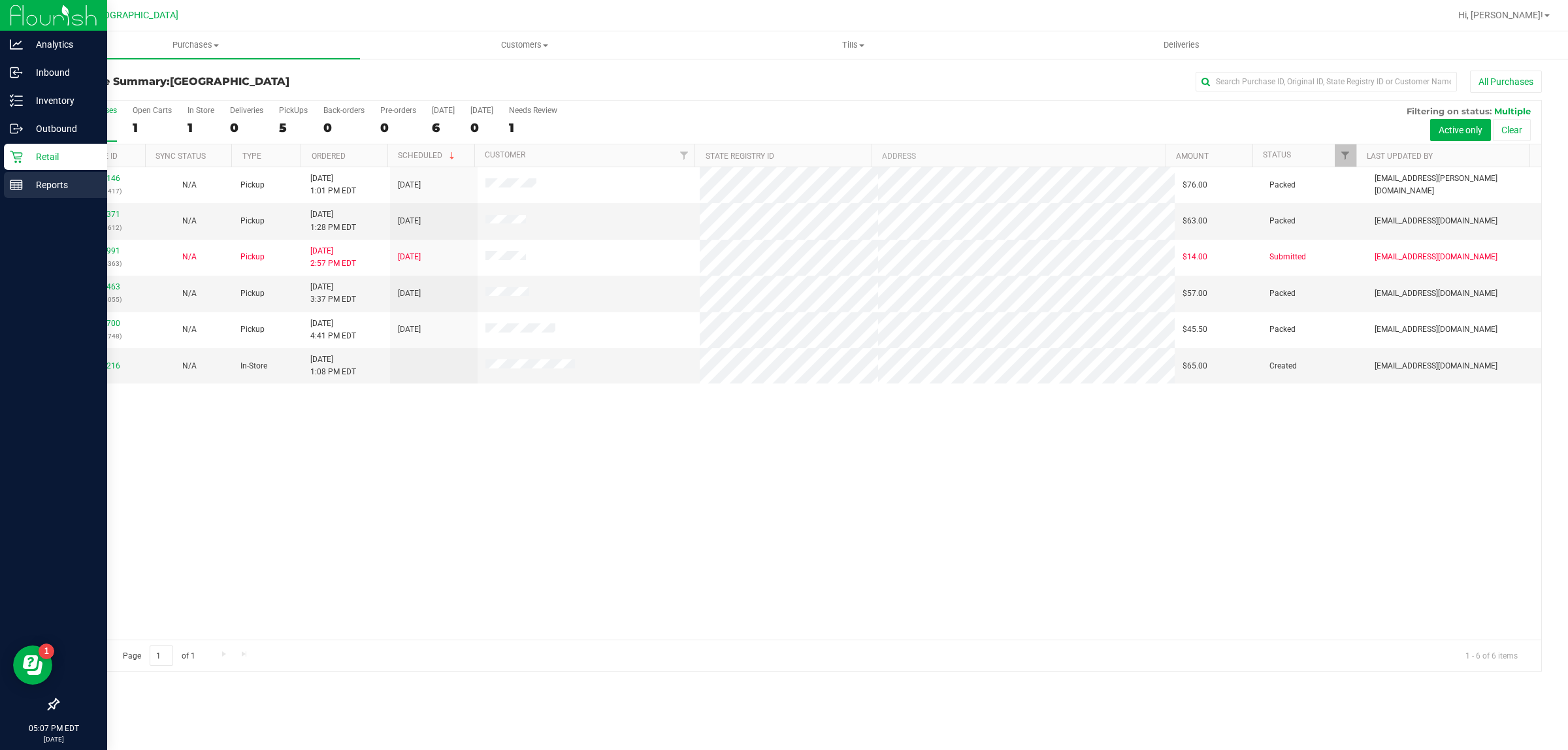
click at [16, 185] on line at bounding box center [16, 185] width 12 height 0
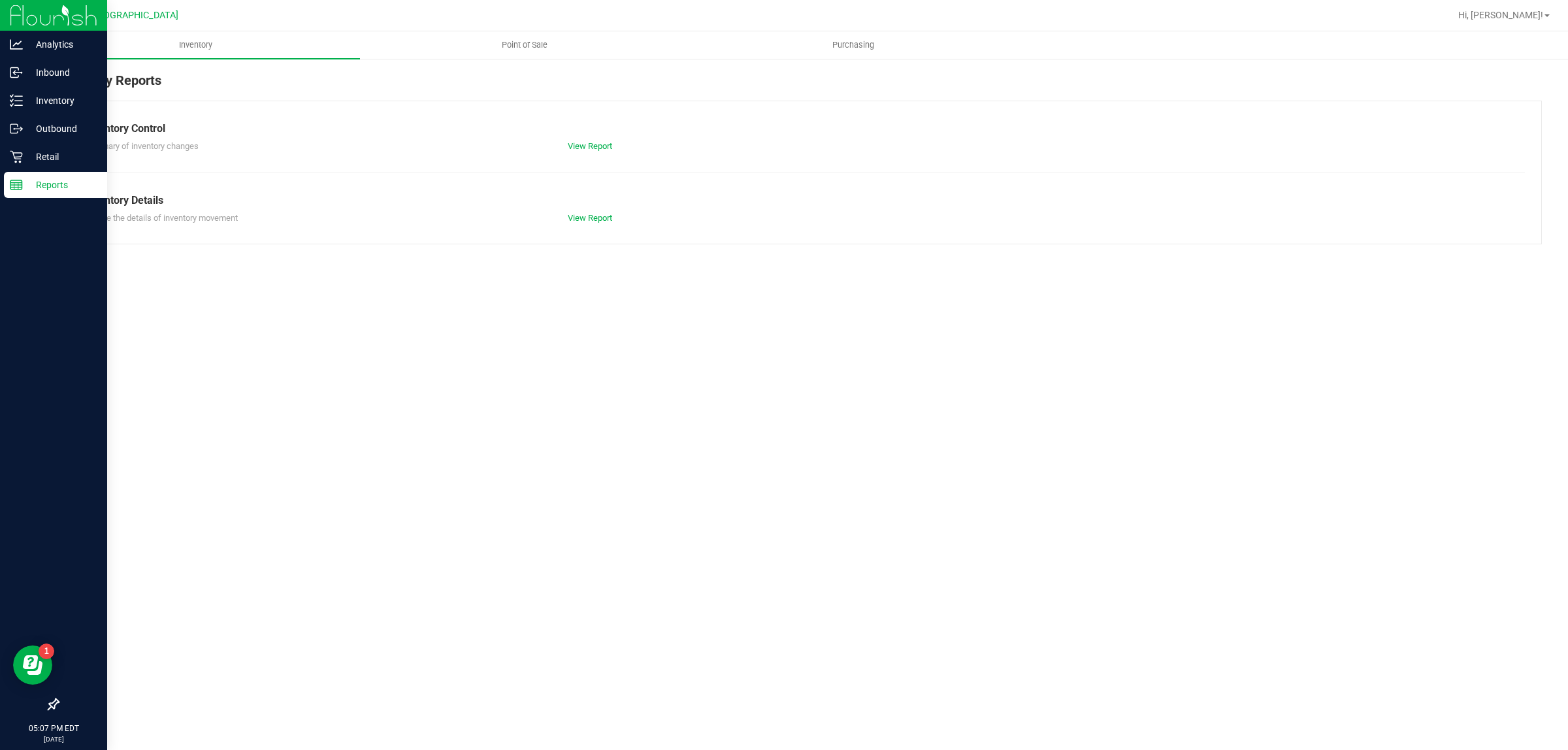
click at [78, 155] on p "Retail" at bounding box center [61, 157] width 78 height 16
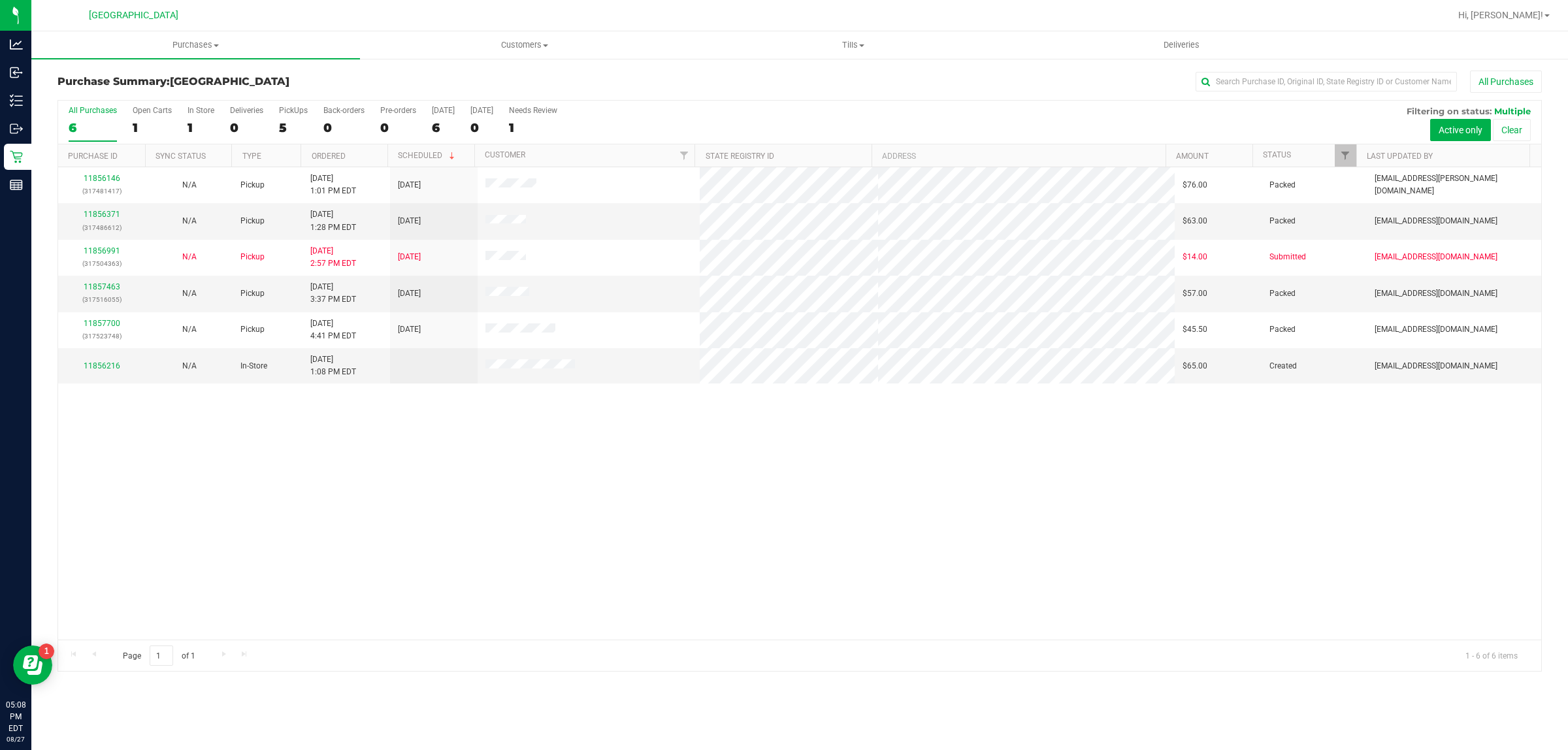
click at [490, 591] on div "11856146 (317481417) N/A Pickup [DATE] 1:01 PM EDT 8/27/2025 $76.00 Packed [EMA…" at bounding box center [800, 403] width 1483 height 472
